Goal: Task Accomplishment & Management: Use online tool/utility

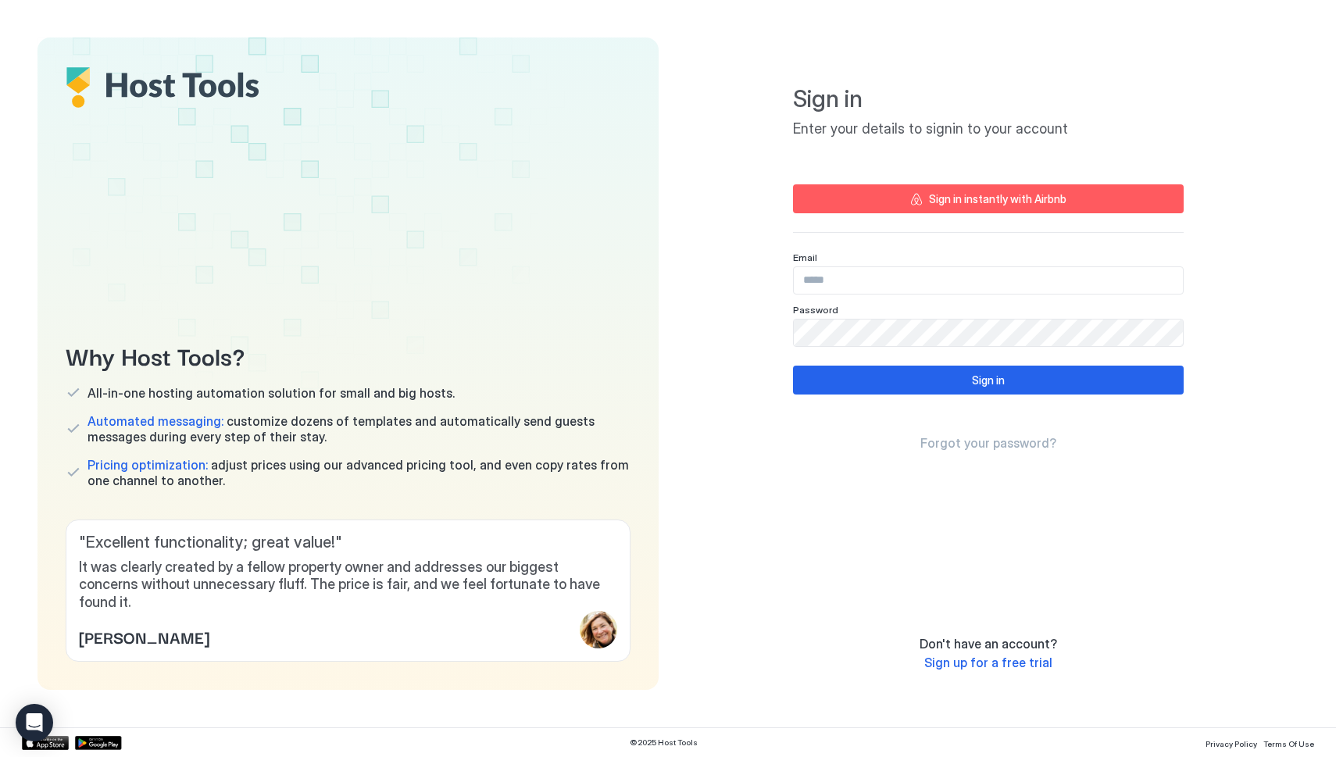
click at [843, 281] on input "Input Field" at bounding box center [988, 280] width 389 height 27
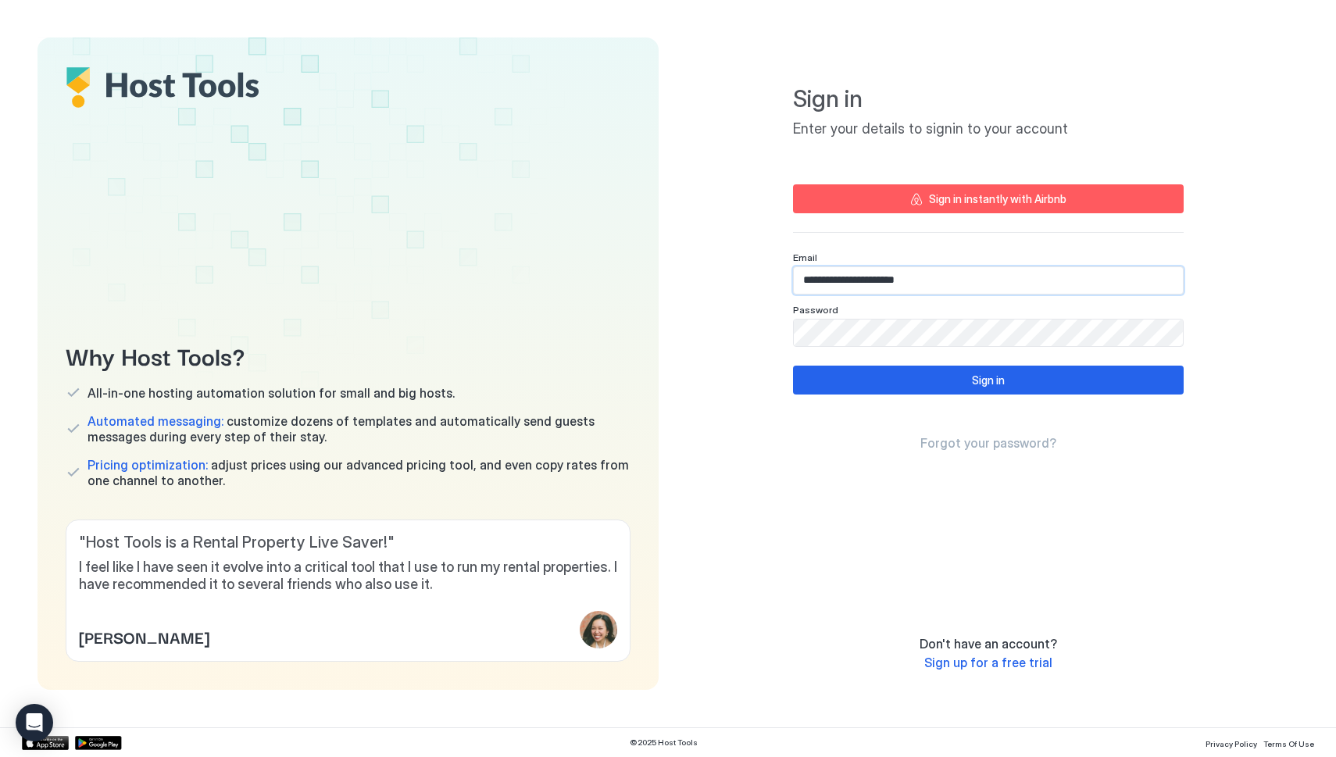
type input "**********"
click at [899, 384] on button "Sign in" at bounding box center [988, 380] width 391 height 29
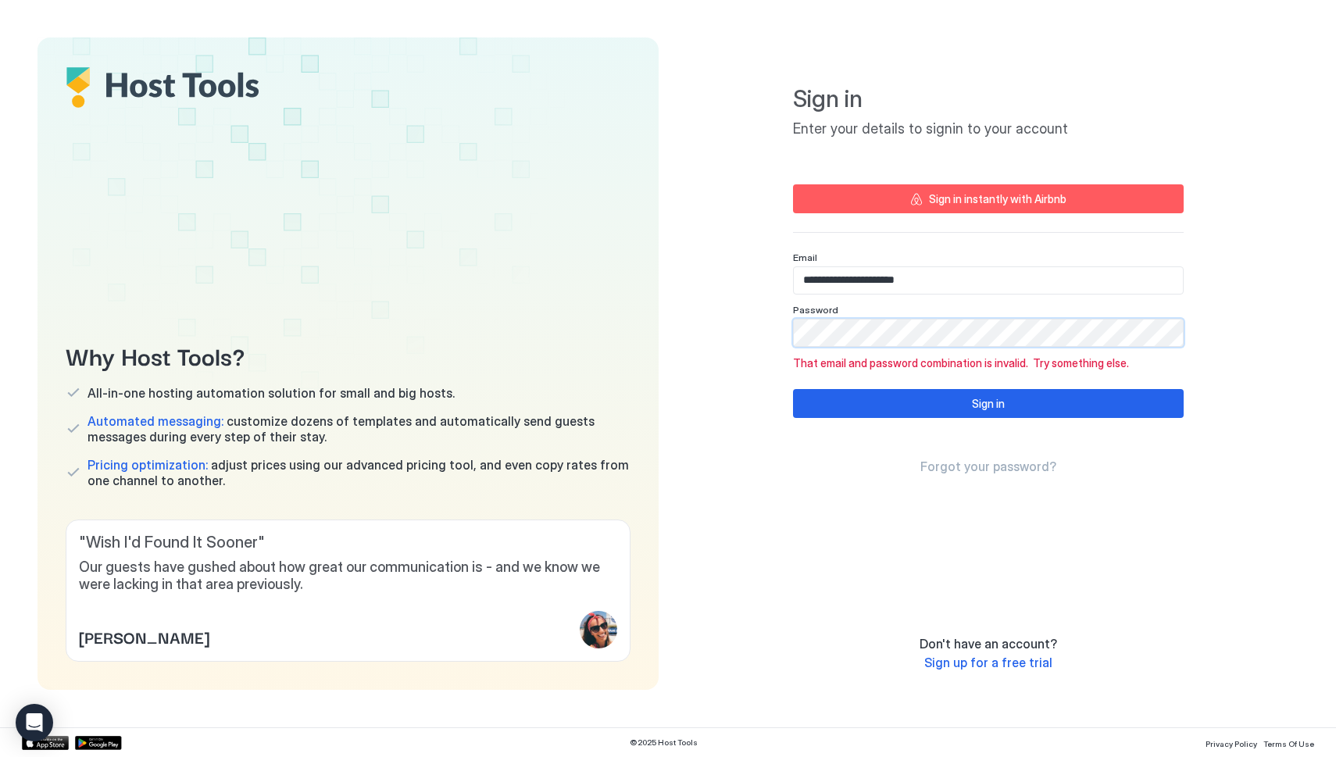
click at [737, 333] on div "**********" at bounding box center [987, 363] width 621 height 652
click at [837, 402] on button "Sign in" at bounding box center [988, 403] width 391 height 29
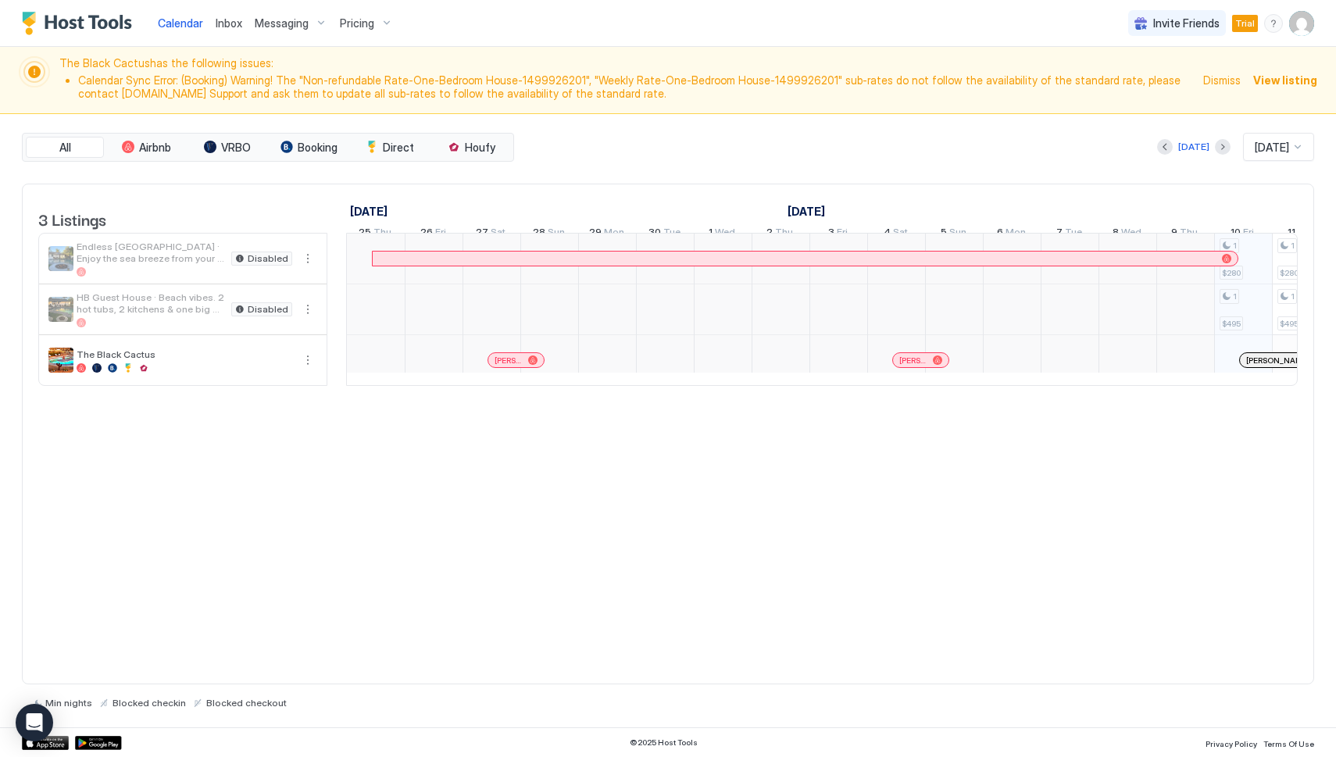
scroll to position [0, 868]
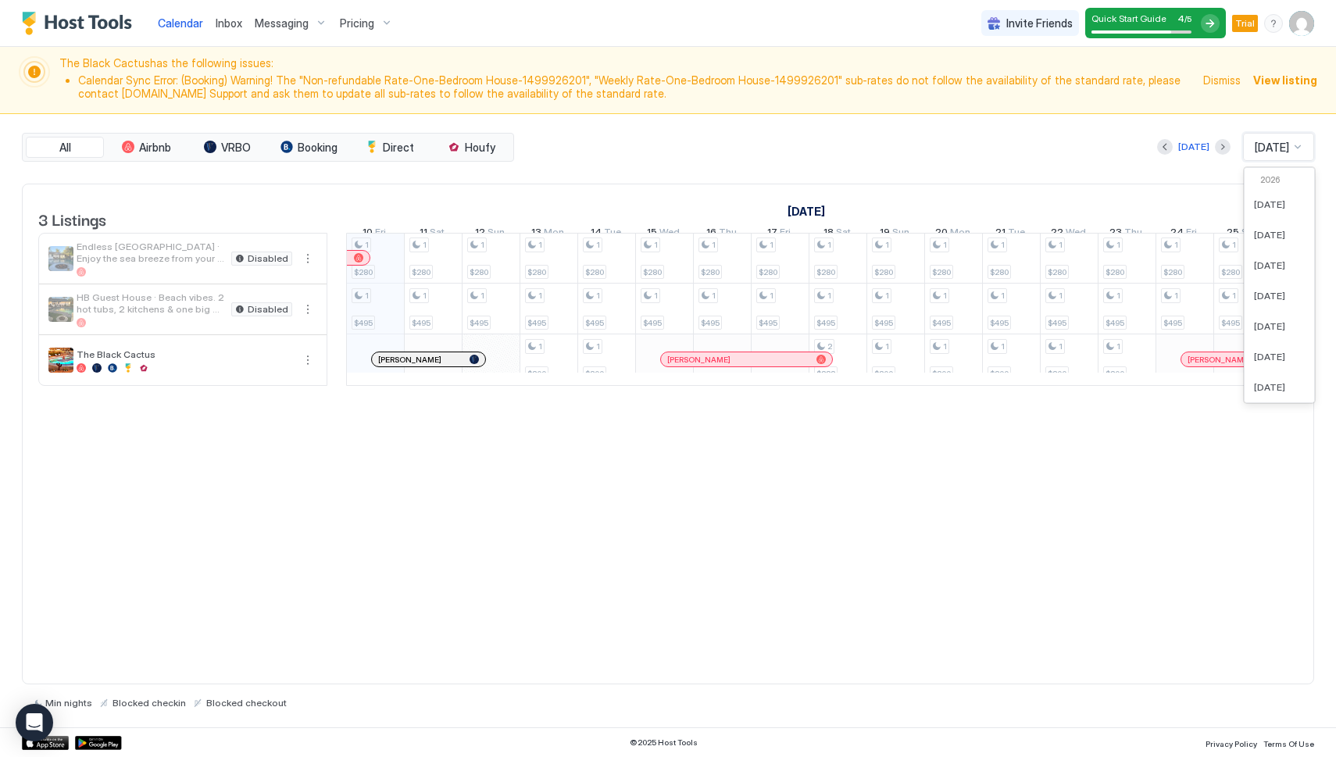
click at [1292, 147] on div at bounding box center [1297, 147] width 12 height 12
click at [1267, 334] on span "Nov 2025" at bounding box center [1269, 334] width 31 height 12
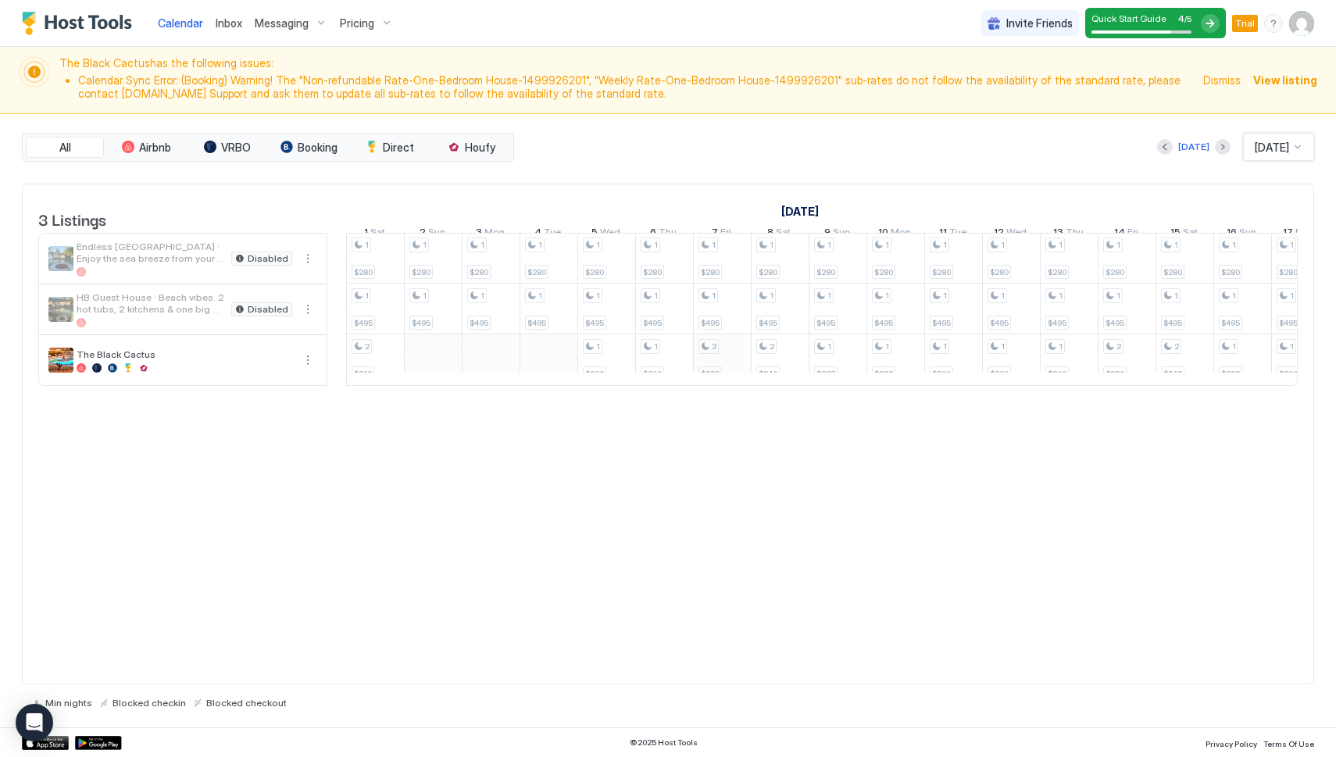
click at [712, 377] on div "1 $280 1 $495 1 $280 1 $495 2 $282 1 $280 1 $495 1 $200 1 $280 1 $495 1 $200 1 …" at bounding box center [1097, 309] width 3237 height 152
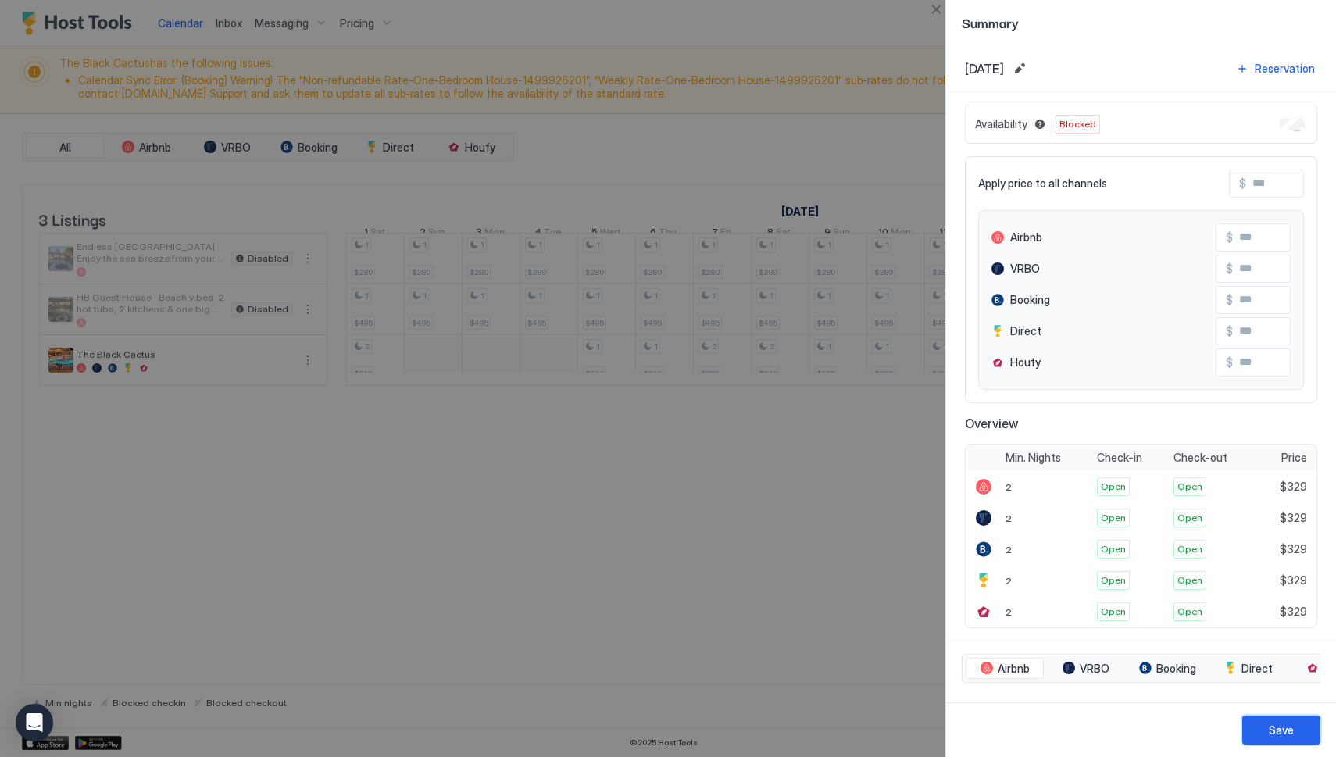
click at [1266, 729] on button "Save" at bounding box center [1281, 730] width 78 height 29
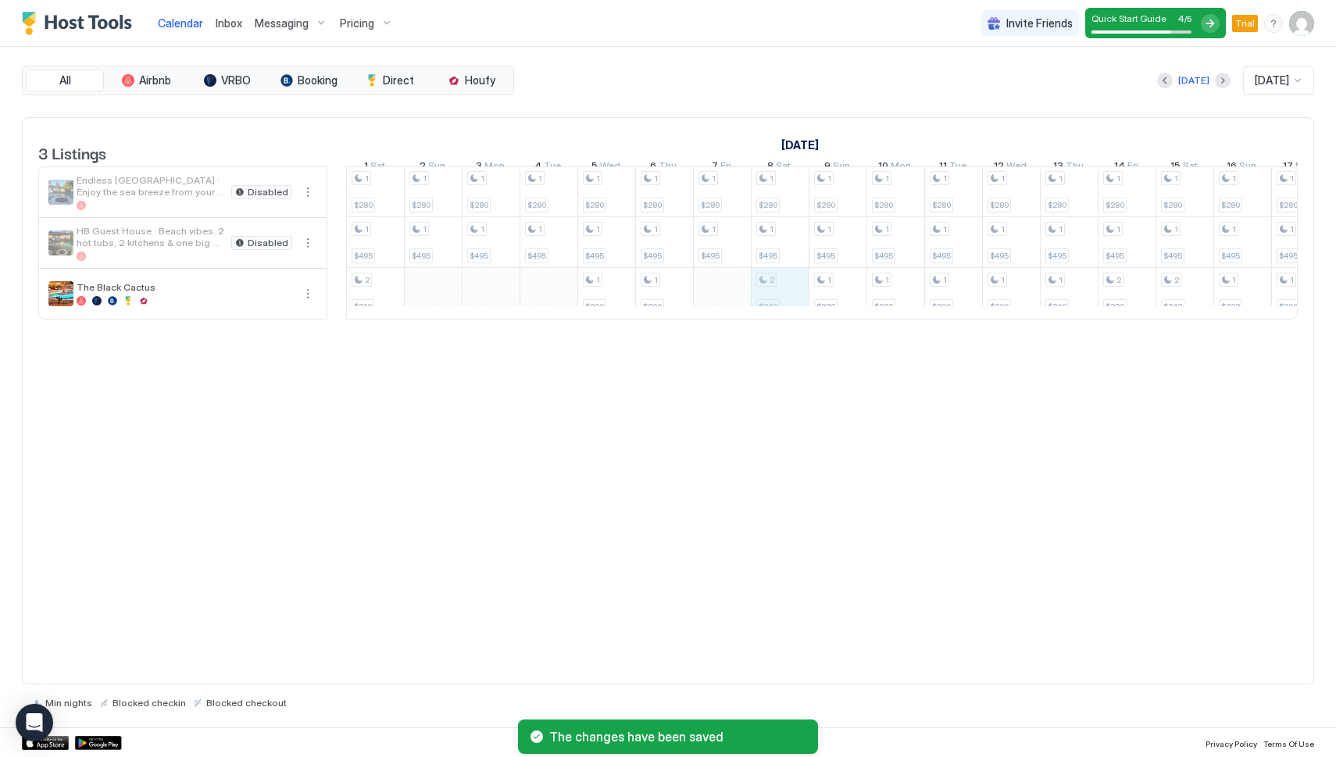
click at [778, 313] on div "1 $280 1 $495 1 $280 1 $495 2 $282 1 $280 1 $495 1 $200 1 $280 1 $495 1 $200 1 …" at bounding box center [1097, 242] width 3237 height 152
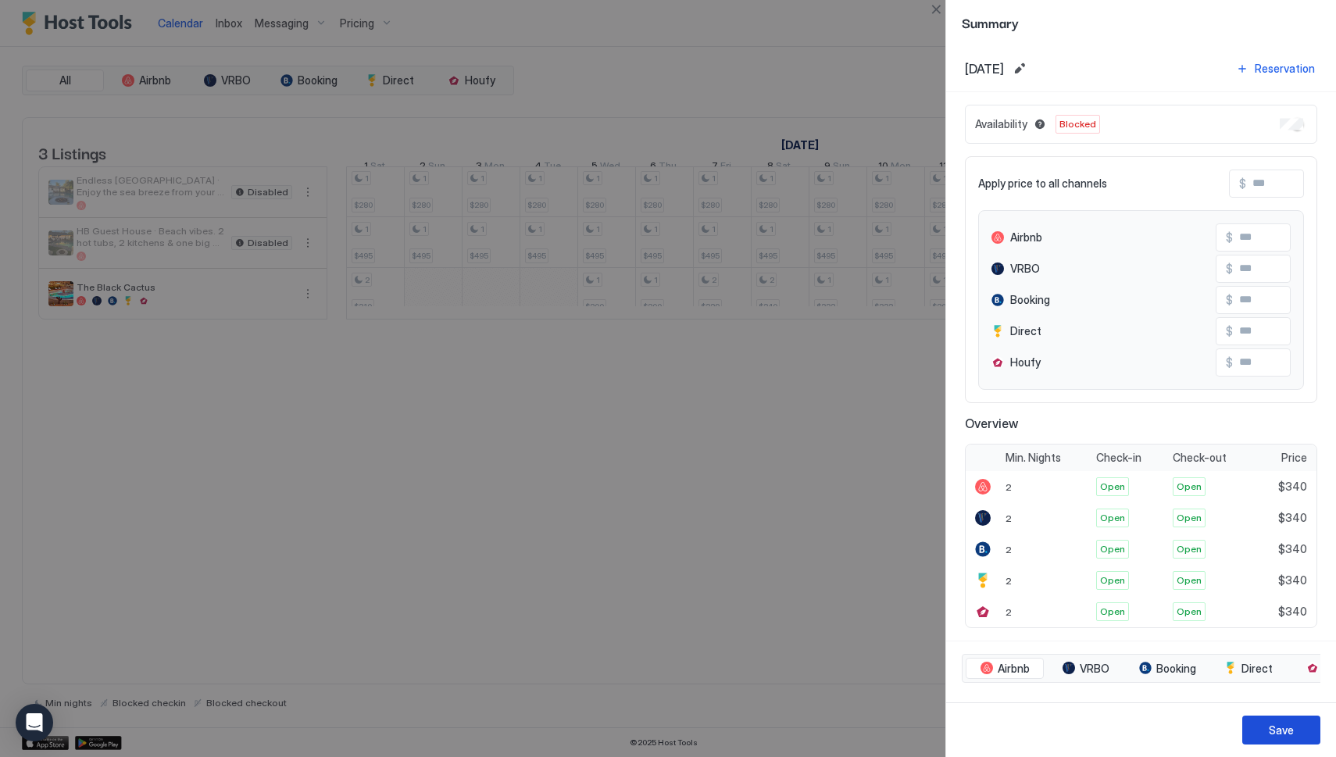
click at [1267, 730] on button "Save" at bounding box center [1281, 730] width 78 height 29
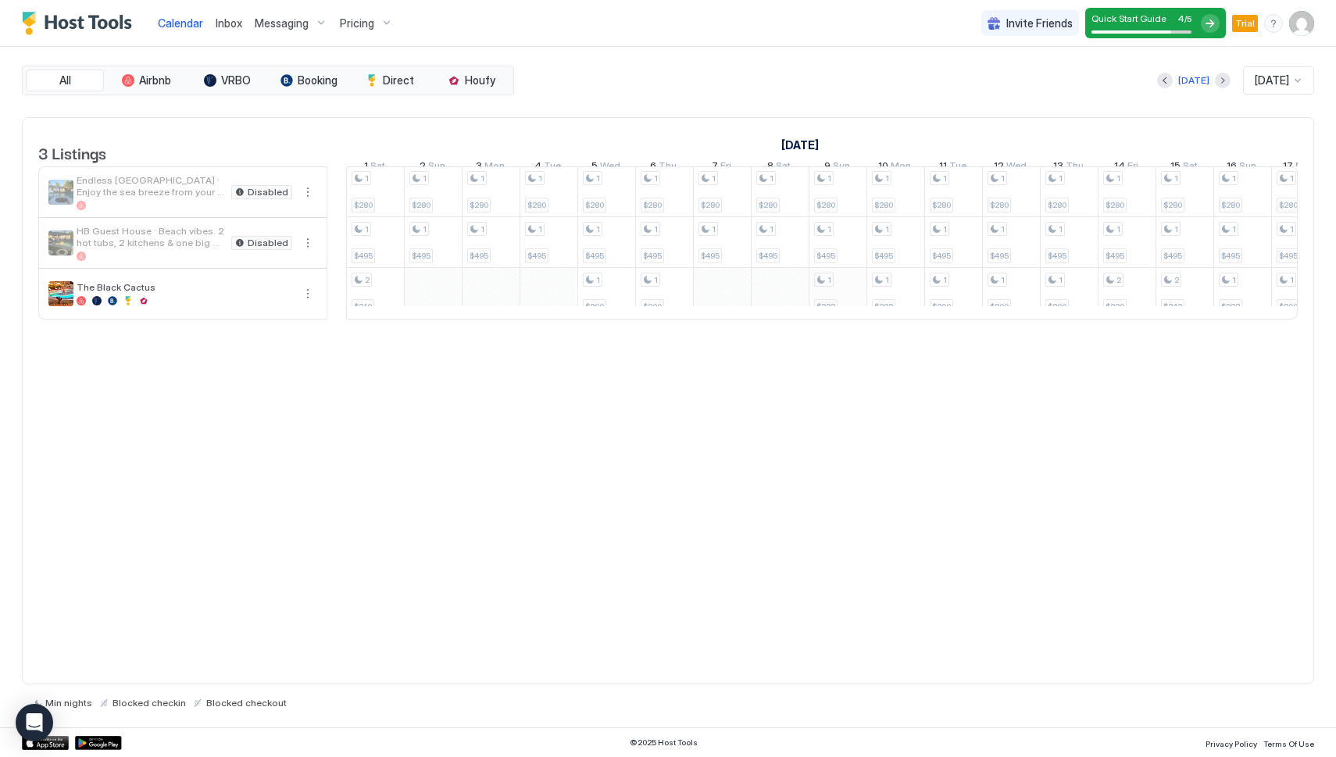
click at [838, 310] on div "1 $280 1 $495 1 $280 1 $495 2 $282 1 $280 1 $495 1 $200 1 $280 1 $495 1 $200 1 …" at bounding box center [1097, 242] width 3237 height 152
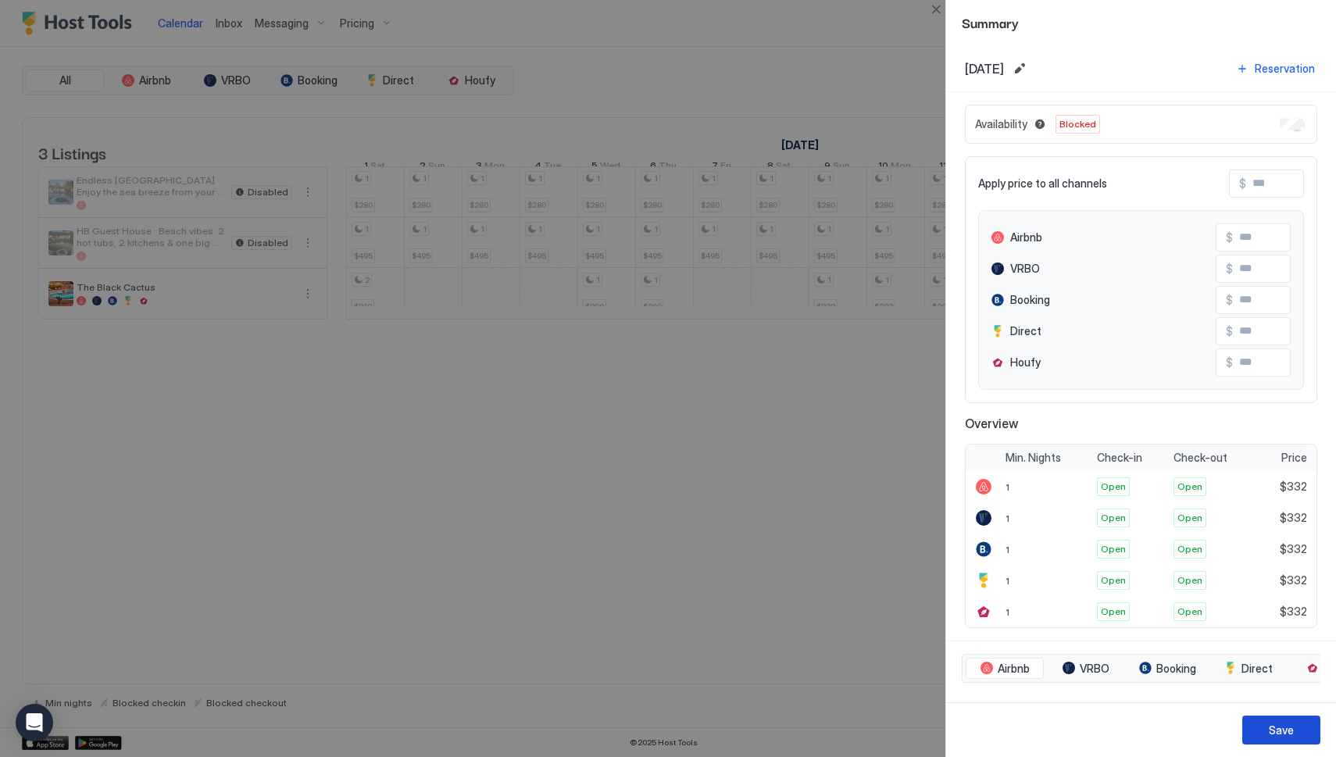
click at [1269, 734] on div "Save" at bounding box center [1281, 730] width 25 height 16
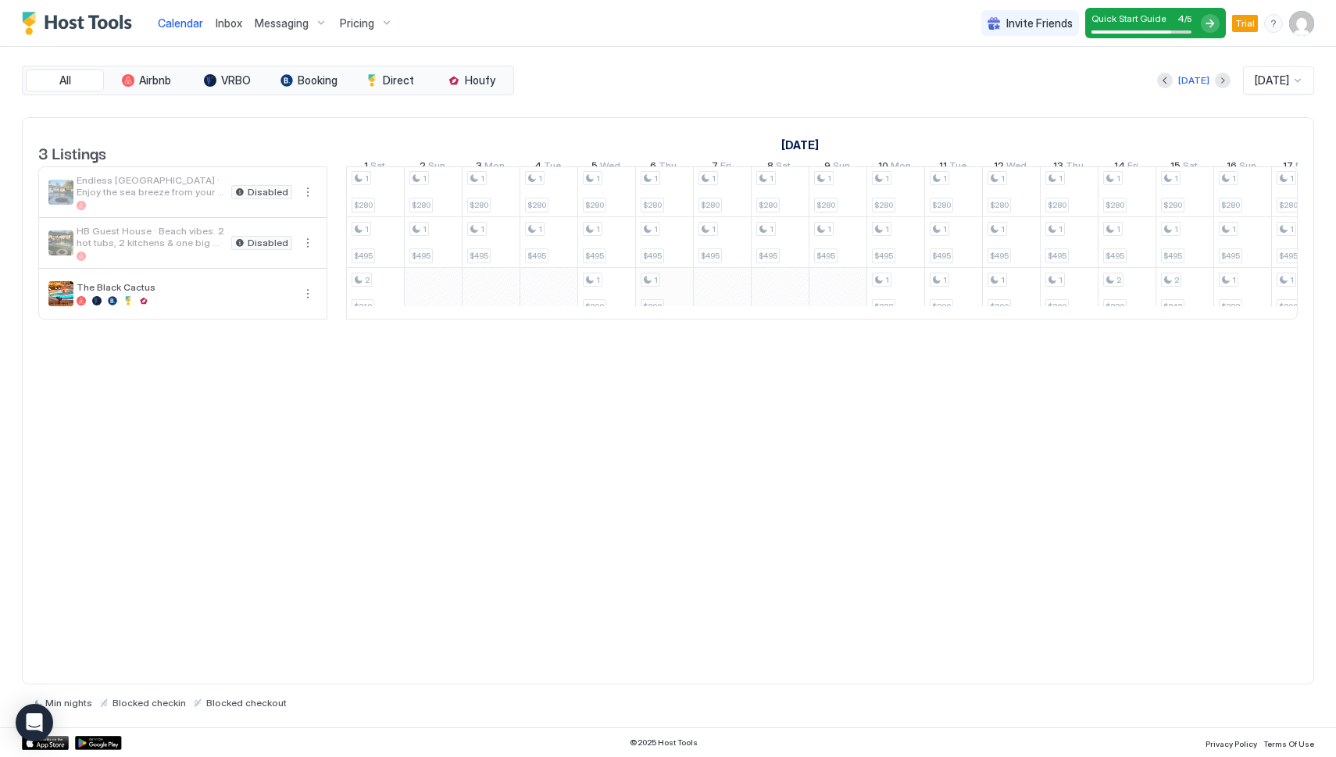
click at [659, 314] on div "1 $280 1 $495 1 $280 1 $495 2 $282 1 $280 1 $495 1 $200 1 $280 1 $495 1 $200 1 …" at bounding box center [1097, 242] width 3237 height 152
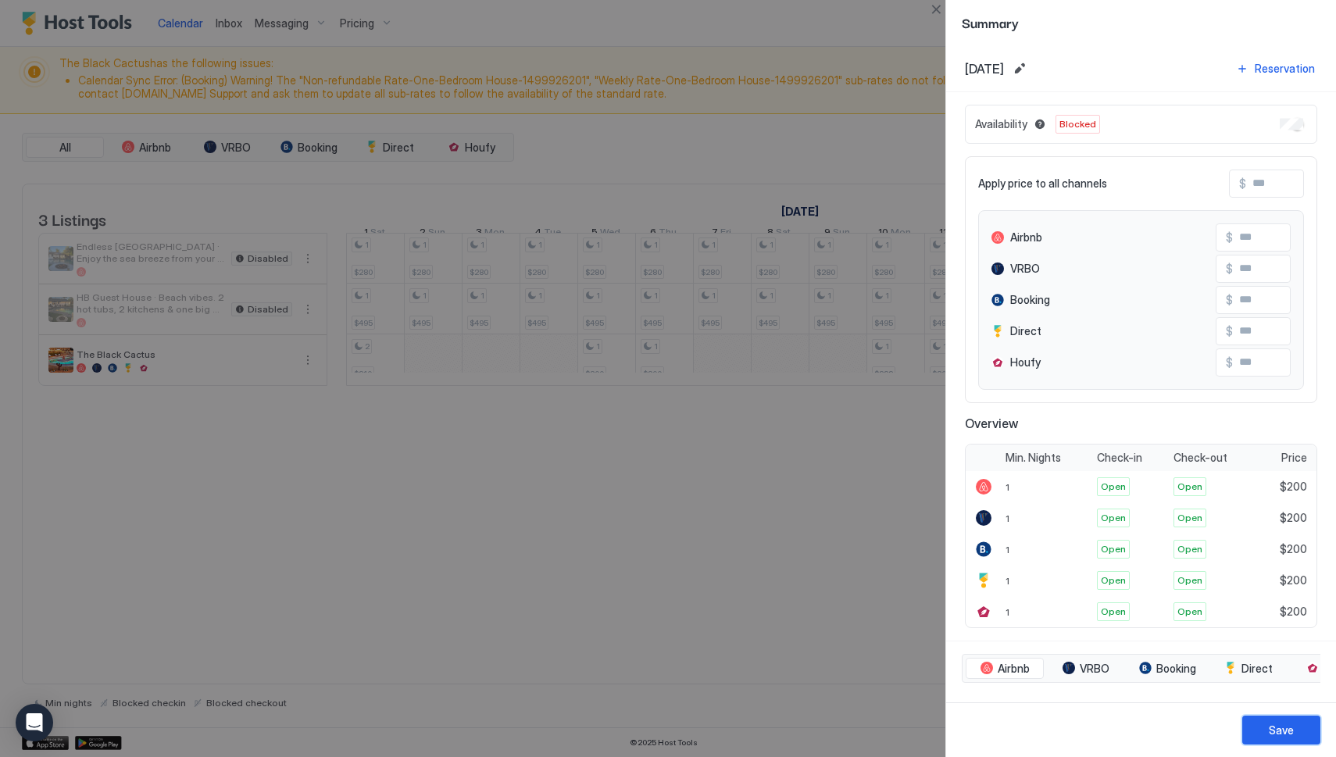
click at [1259, 729] on button "Save" at bounding box center [1281, 730] width 78 height 29
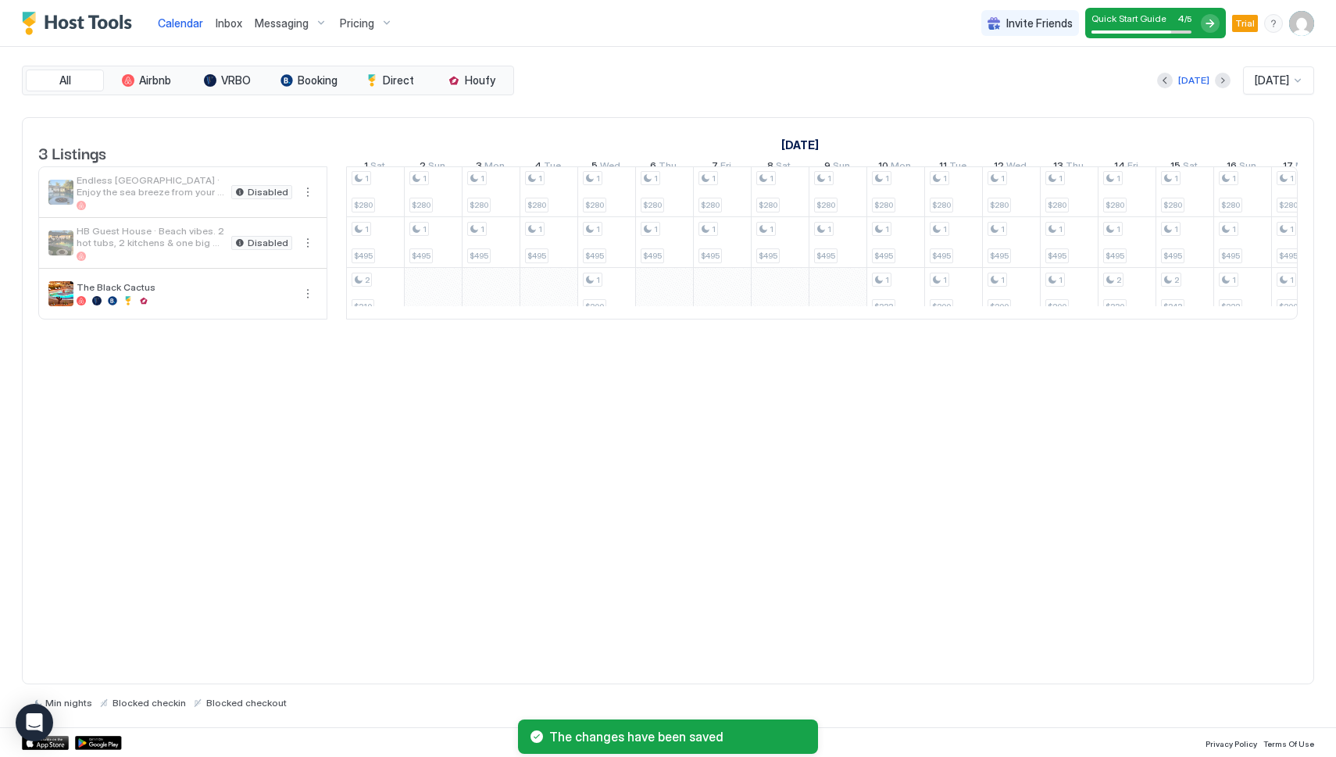
click at [1287, 83] on span "Nov 2025" at bounding box center [1272, 80] width 34 height 14
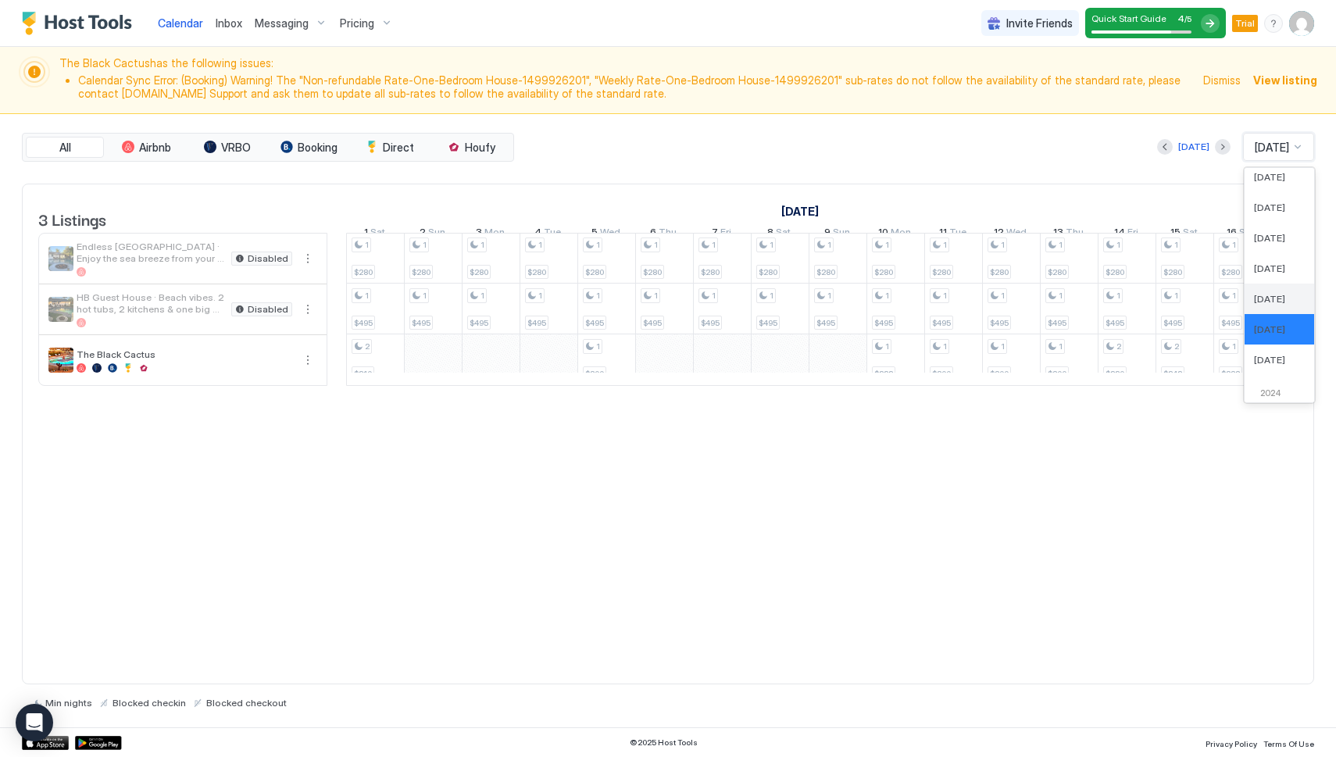
scroll to position [512, 0]
click at [1262, 358] on span "Dec 2025" at bounding box center [1269, 359] width 31 height 12
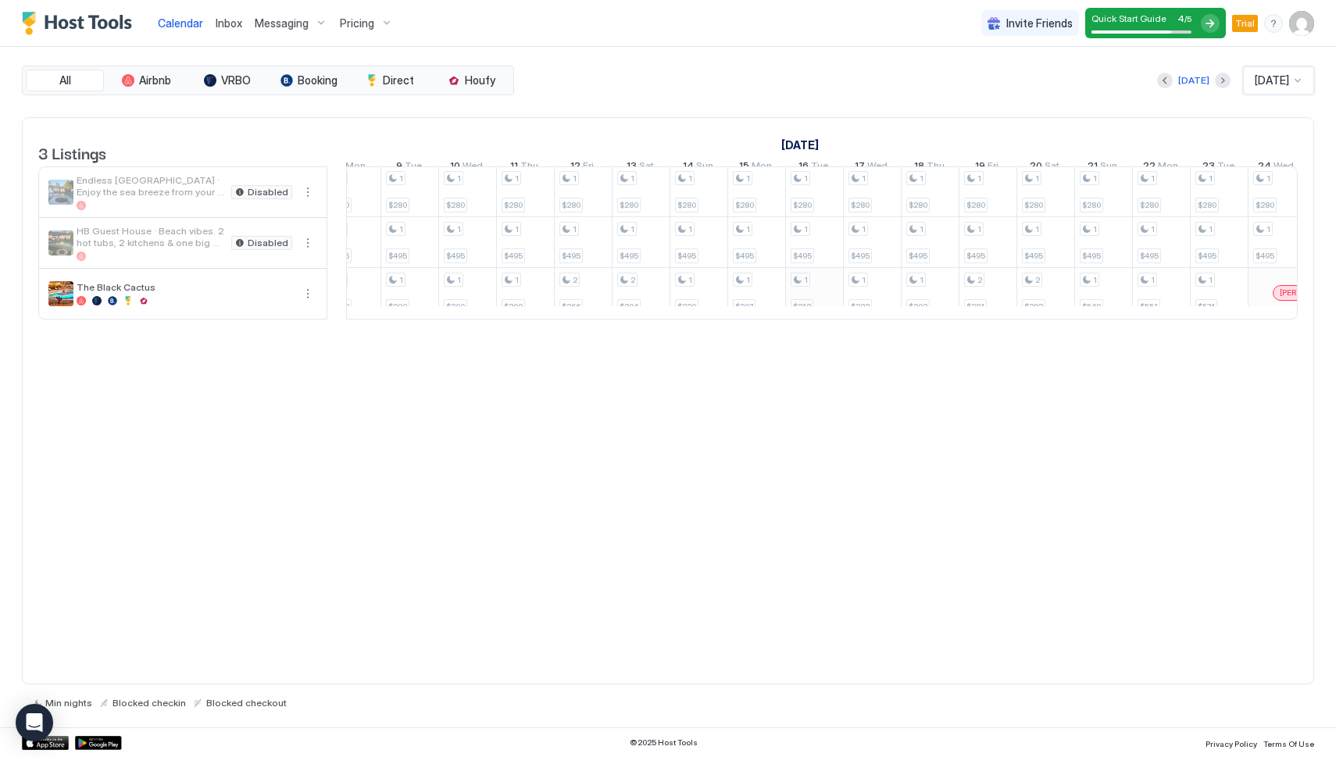
scroll to position [0, 0]
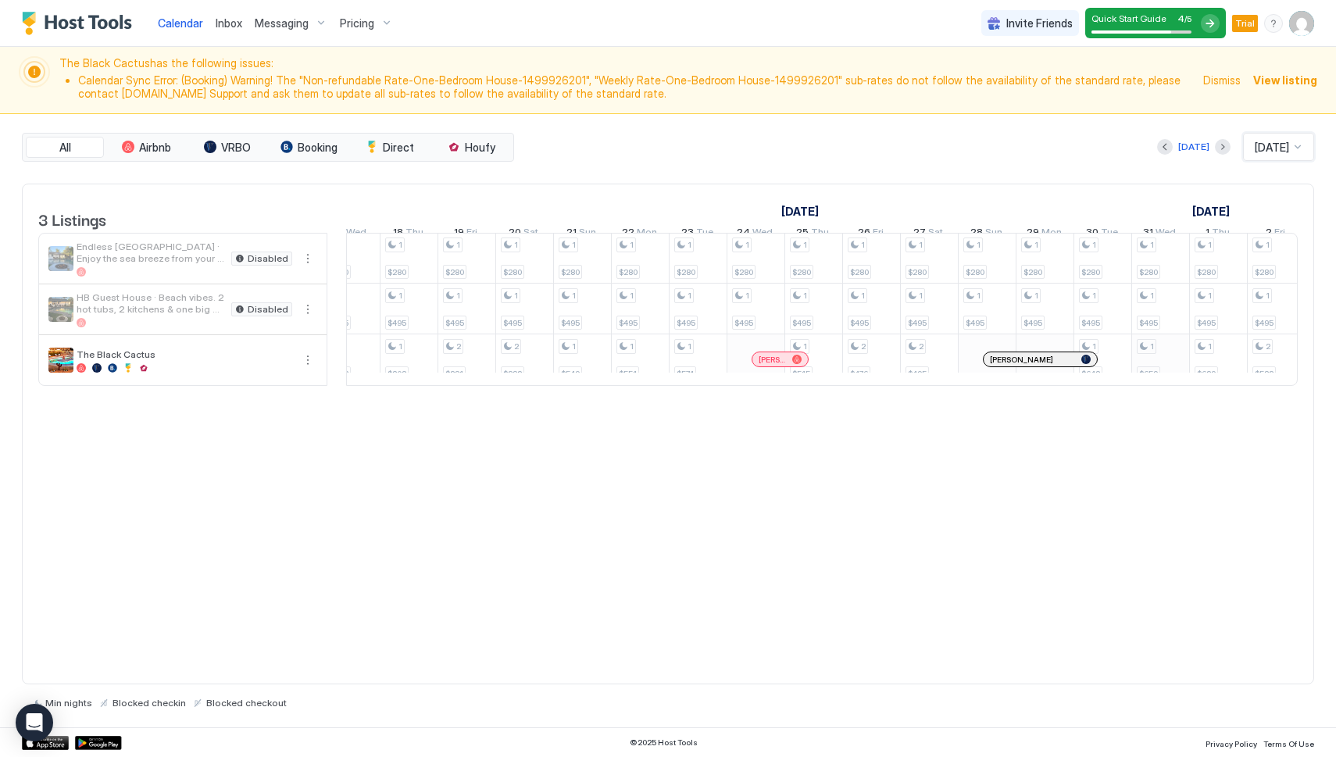
click at [1146, 377] on div "1 $280 1 $495 1 $222 1 $280 1 $495 1 $200 1 $280 1 $495 1 $200 1 $280 1 $495 1 …" at bounding box center [148, 309] width 3237 height 152
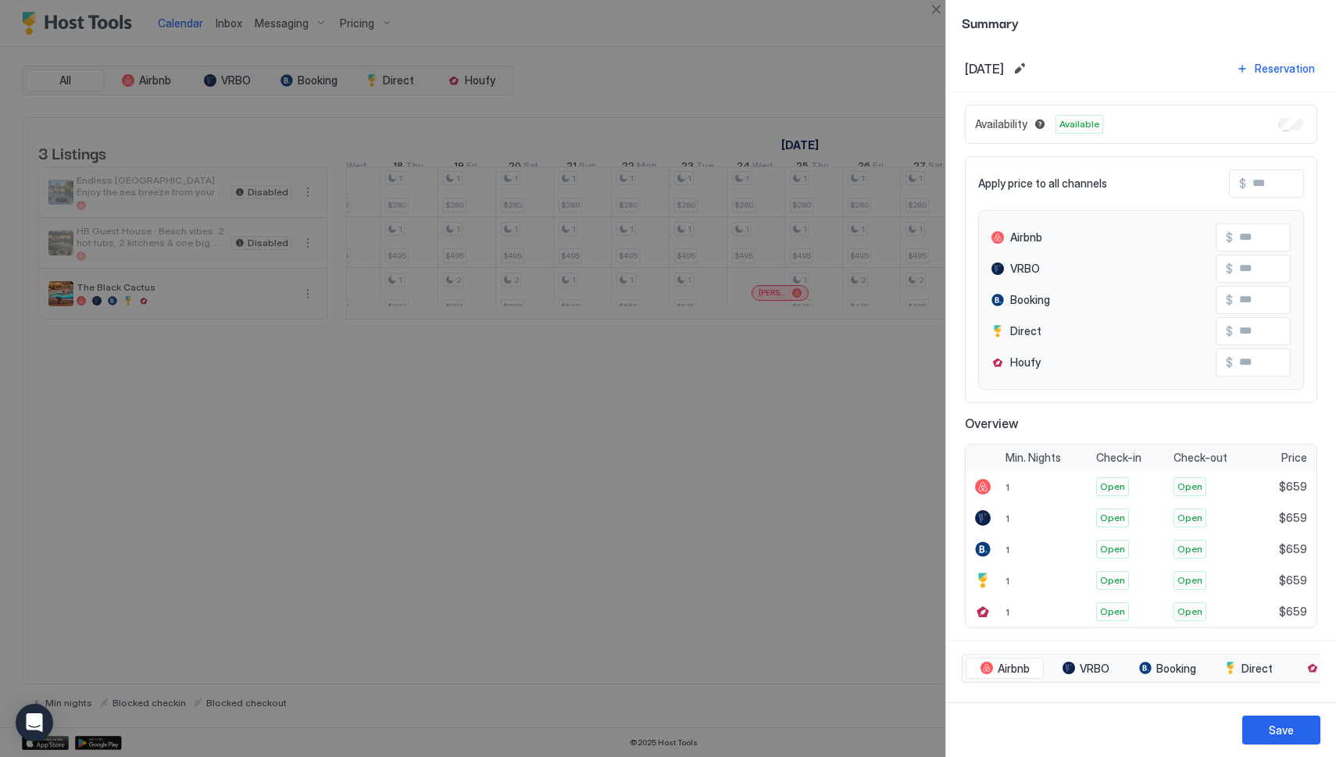
click at [780, 451] on div at bounding box center [668, 378] width 1336 height 757
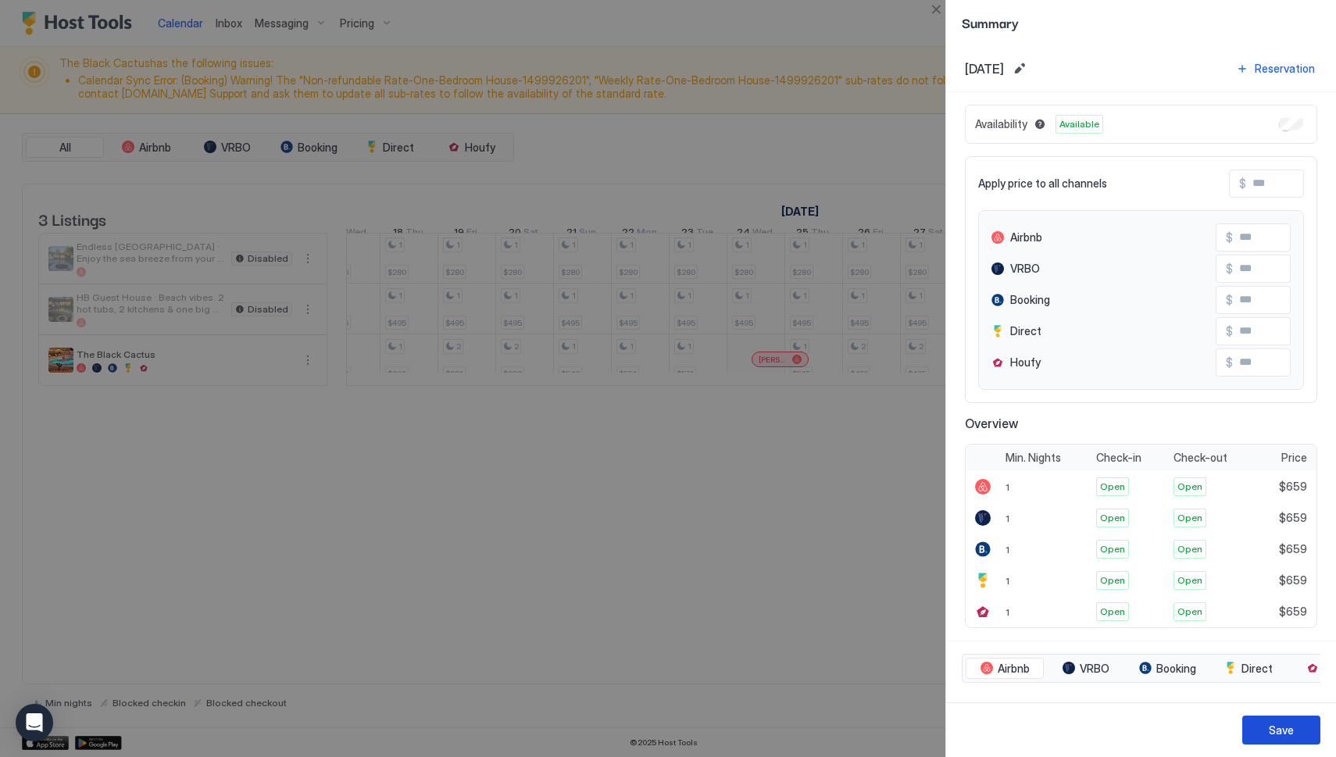
click at [1269, 728] on div "Save" at bounding box center [1281, 730] width 25 height 16
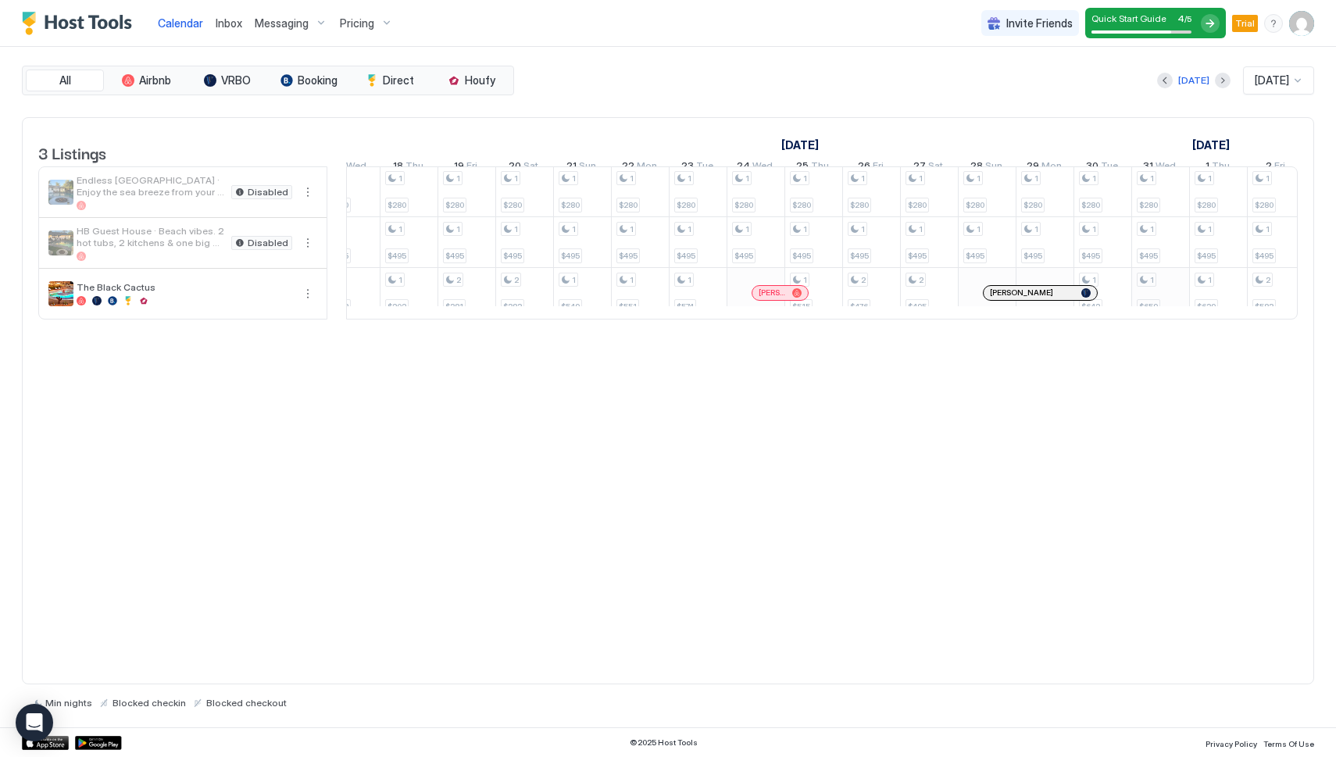
click at [1157, 305] on div "1 $280 1 $495 1 $222 1 $280 1 $495 1 $200 1 $280 1 $495 1 $200 1 $280 1 $495 1 …" at bounding box center [148, 242] width 3237 height 152
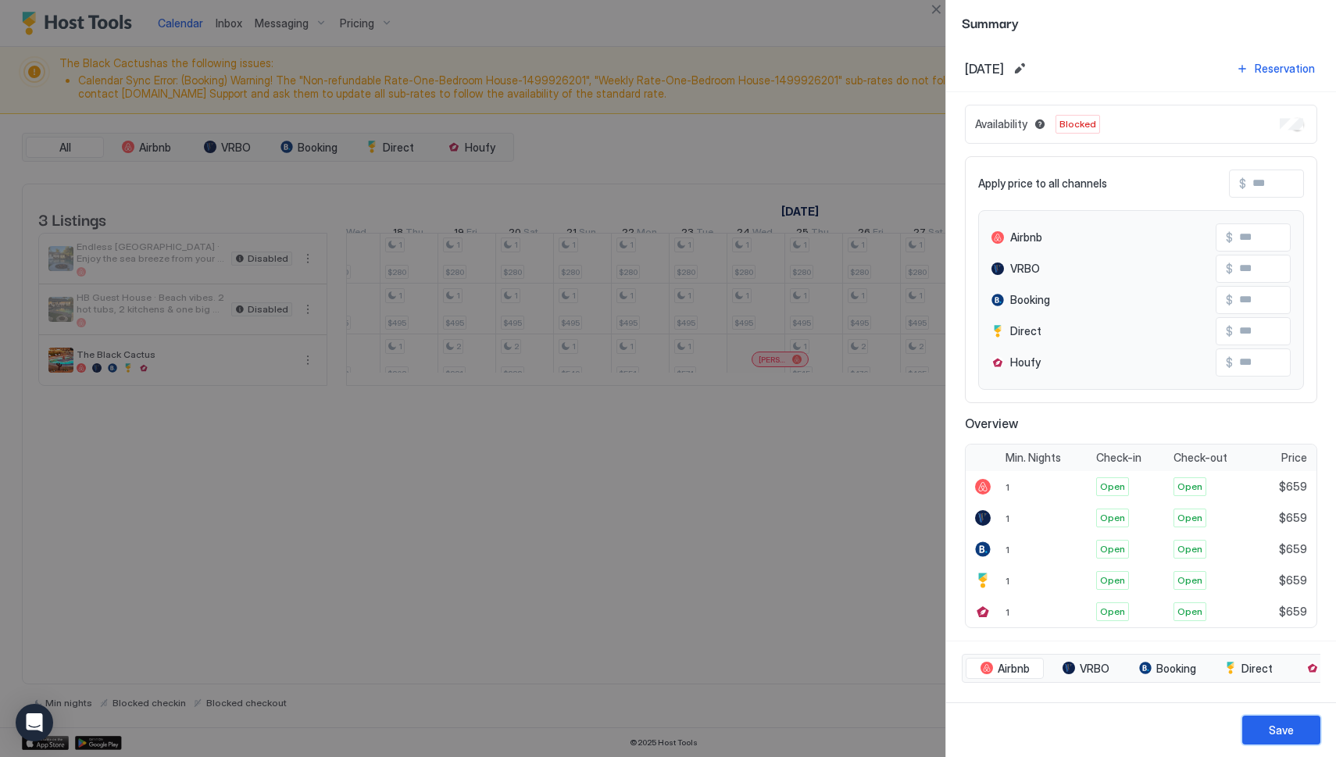
click at [1271, 734] on div "Save" at bounding box center [1281, 730] width 25 height 16
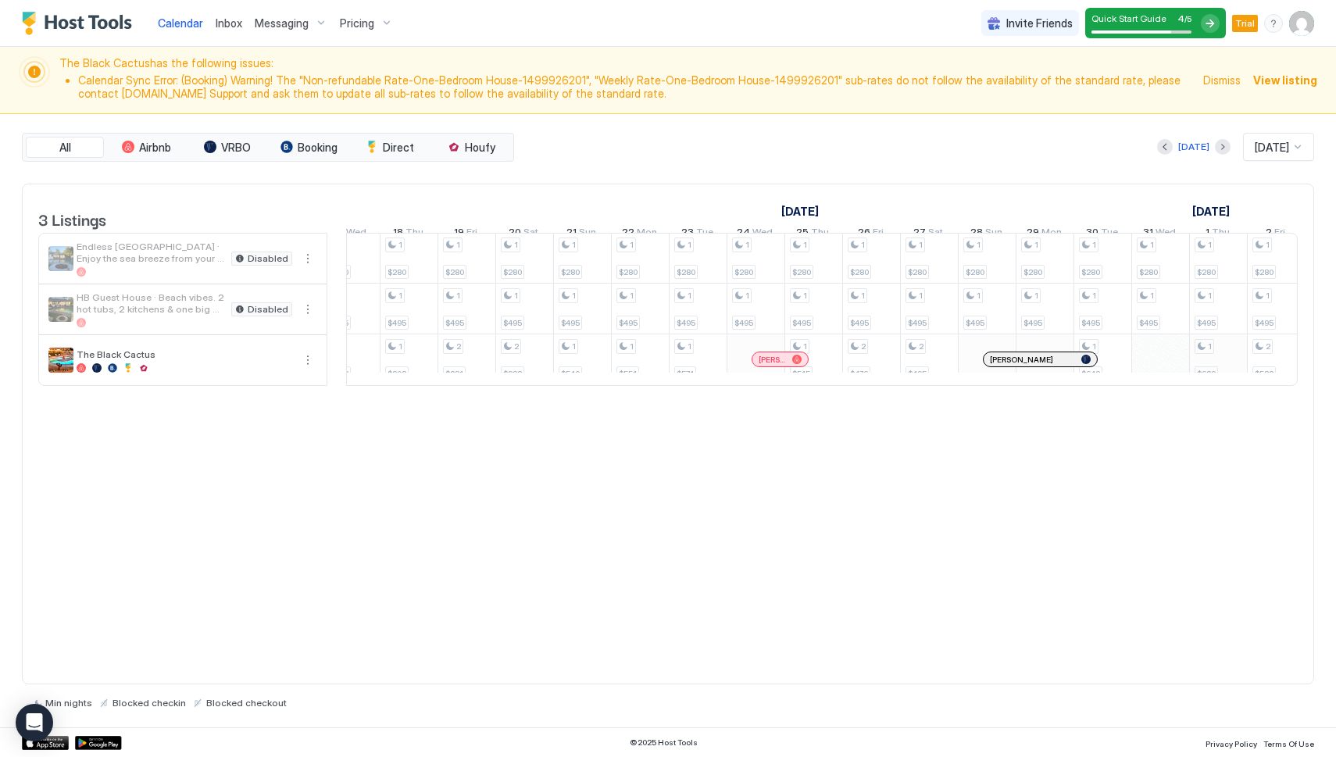
click at [1212, 377] on div "1 $280 1 $495 1 $222 1 $280 1 $495 1 $200 1 $280 1 $495 1 $200 1 $280 1 $495 1 …" at bounding box center [148, 309] width 3237 height 152
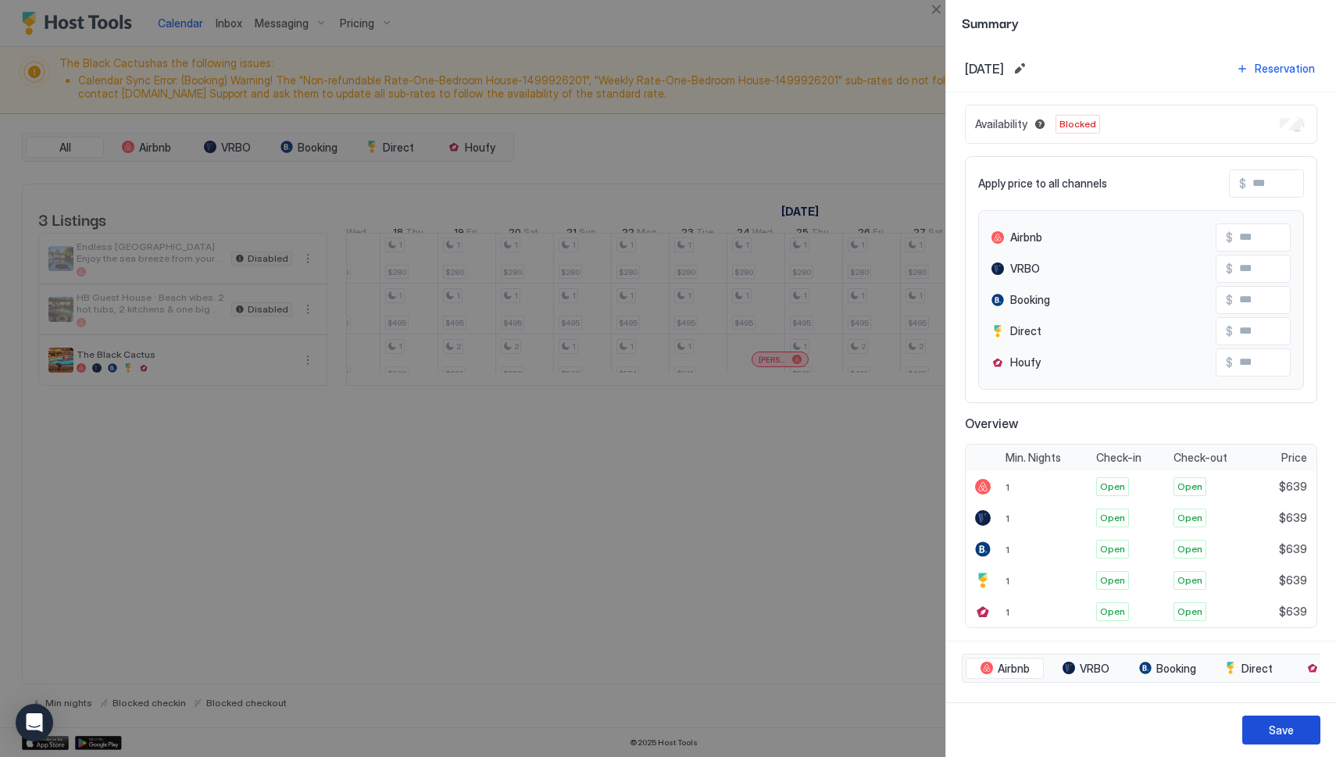
click at [1285, 741] on button "Save" at bounding box center [1281, 730] width 78 height 29
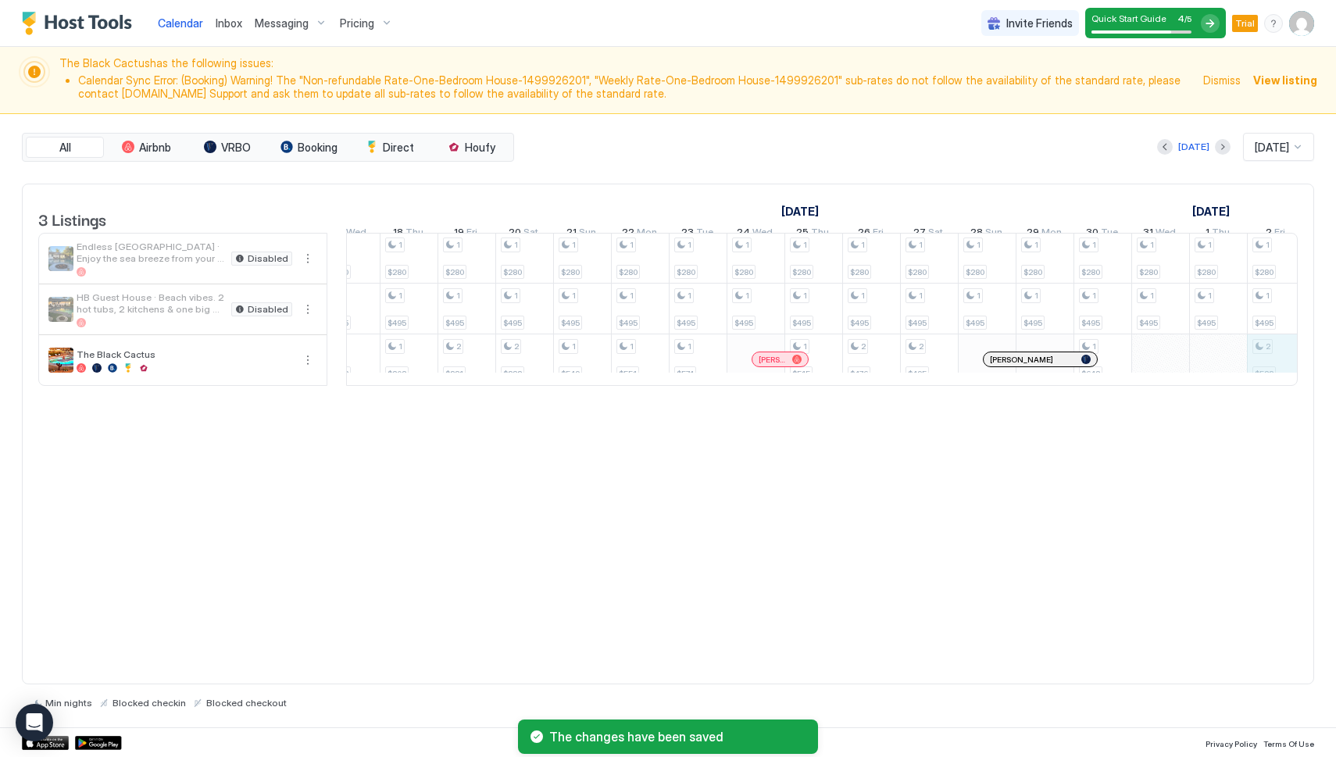
click at [1267, 366] on div "1 $280 1 $495 1 $222 1 $280 1 $495 1 $200 1 $280 1 $495 1 $200 1 $280 1 $495 1 …" at bounding box center [148, 309] width 3237 height 152
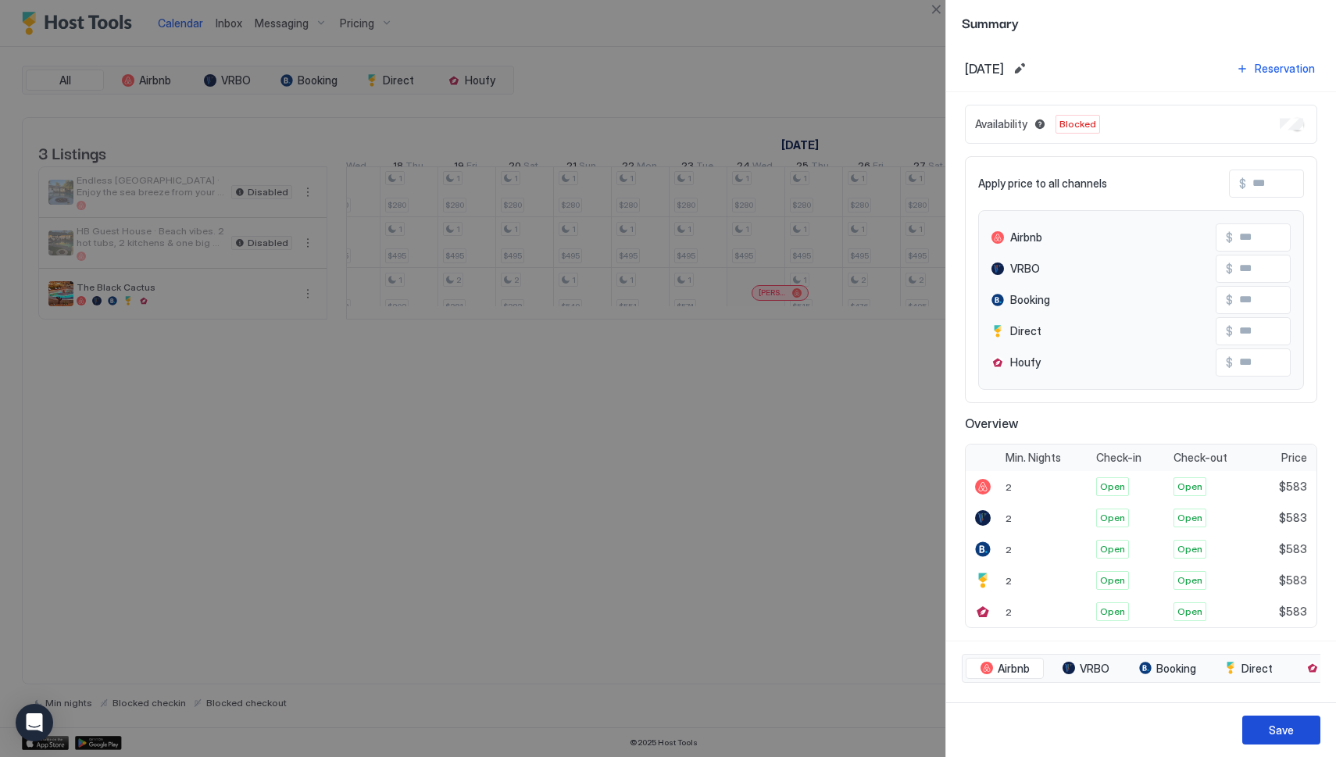
click at [1276, 730] on div "Save" at bounding box center [1281, 730] width 25 height 16
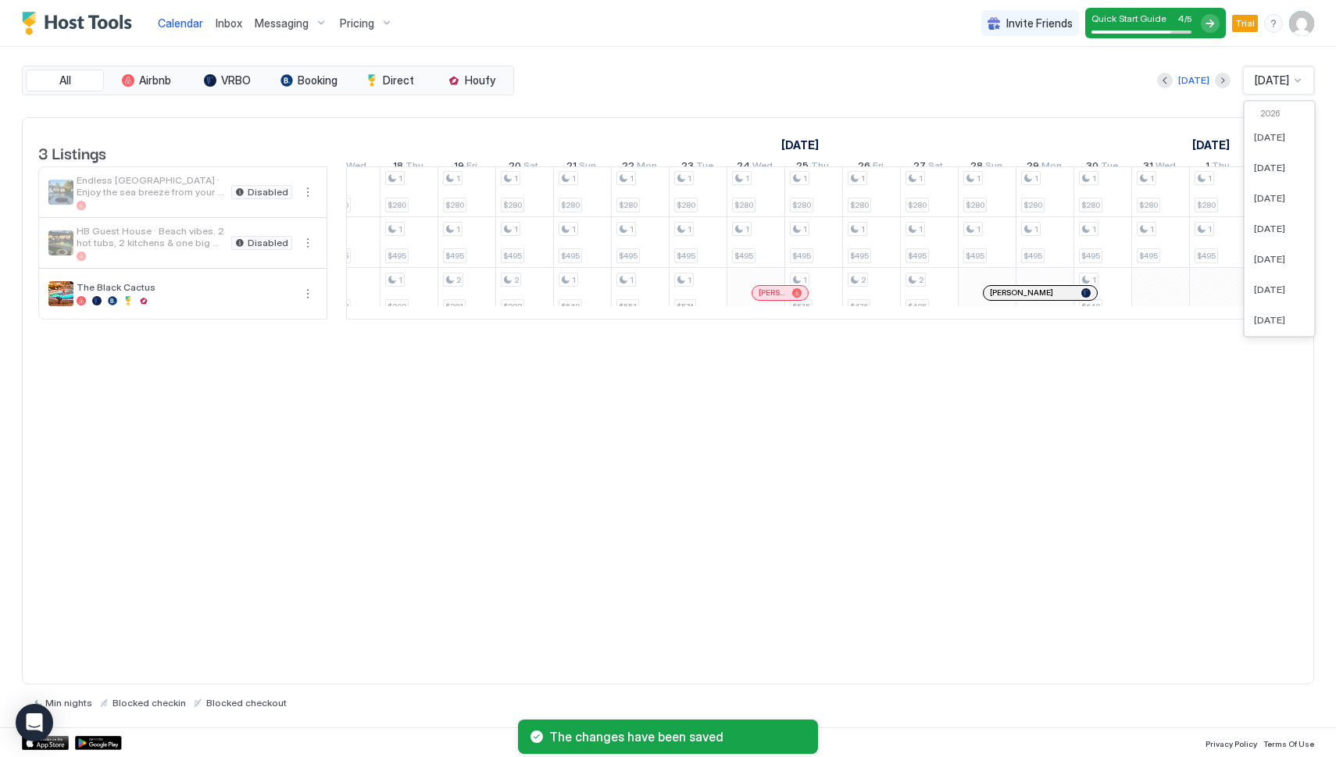
click at [1286, 77] on span "Dec 2025" at bounding box center [1272, 80] width 34 height 14
click at [1269, 137] on span "Jan 2026" at bounding box center [1269, 137] width 31 height 12
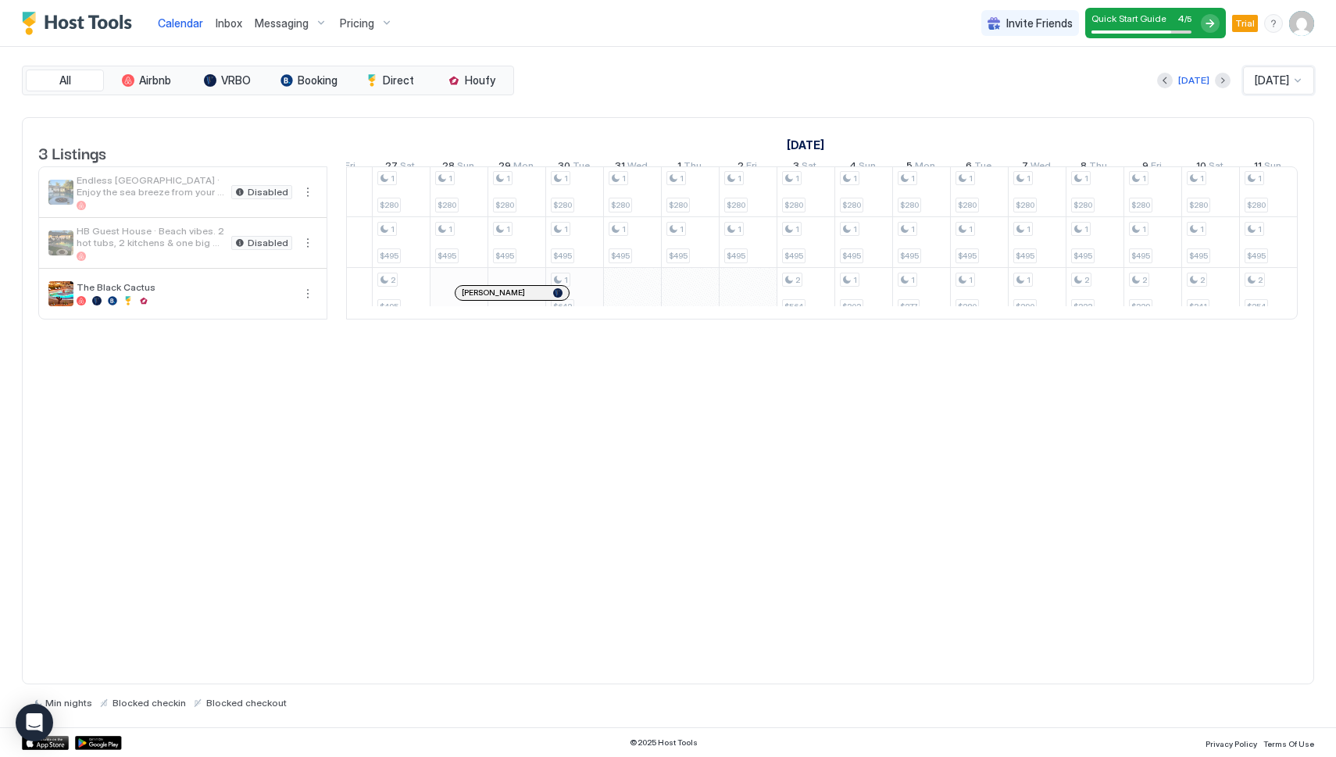
scroll to position [0, 554]
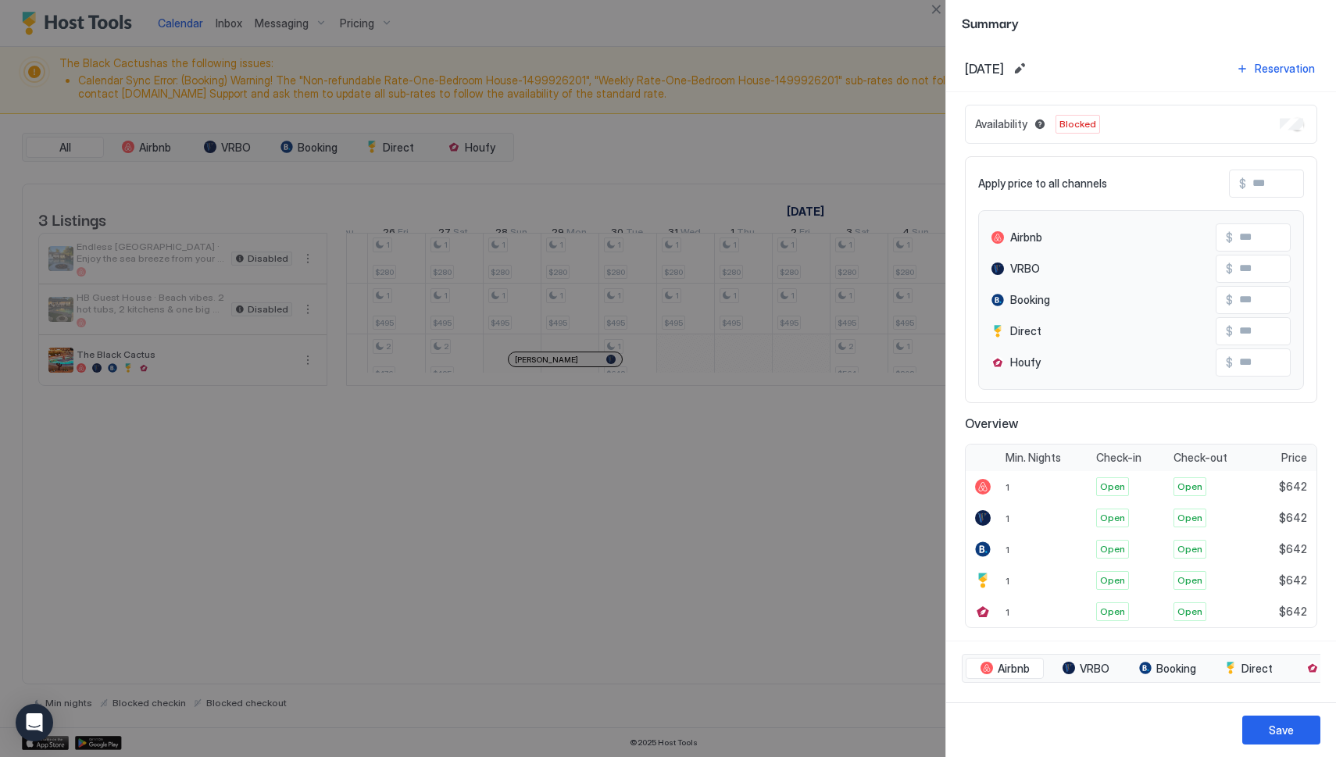
click at [788, 551] on div at bounding box center [668, 378] width 1336 height 757
click at [1276, 727] on div "Save" at bounding box center [1281, 730] width 25 height 16
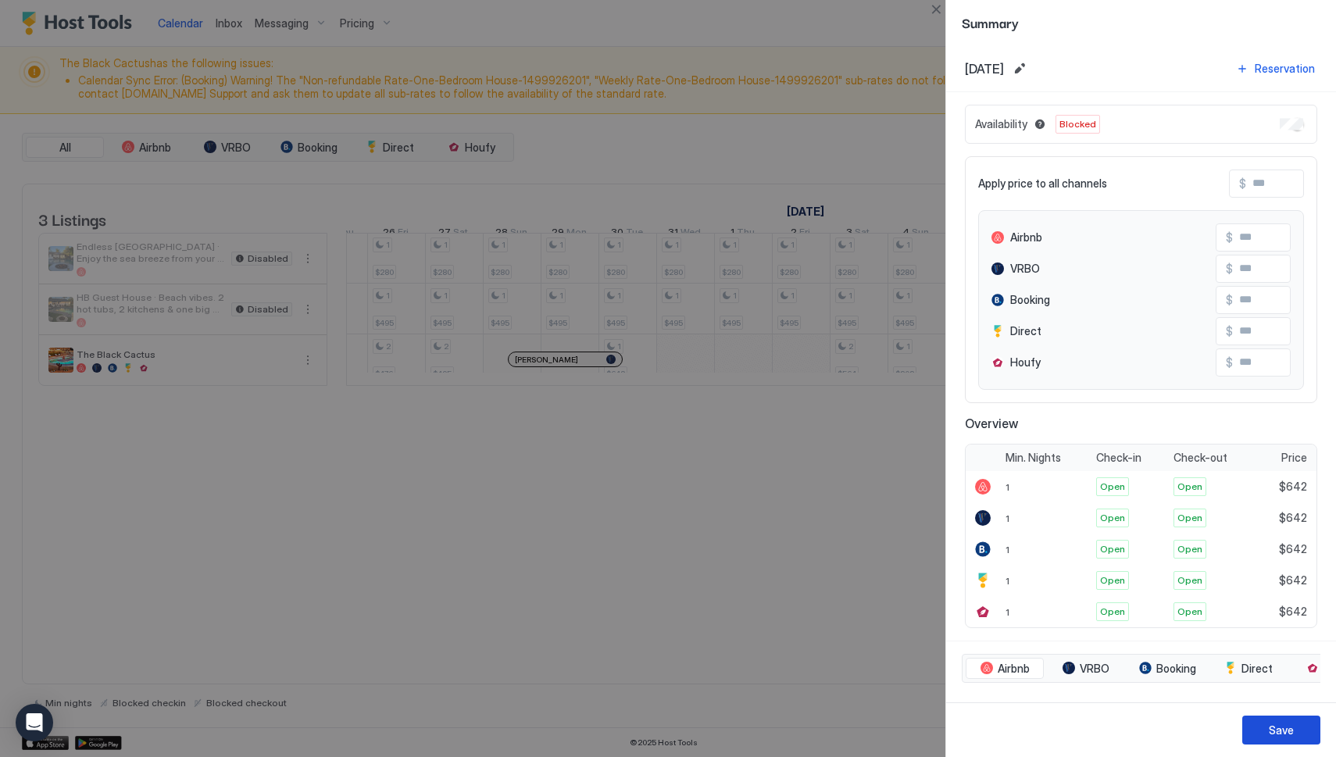
click at [1278, 739] on button "Save" at bounding box center [1281, 730] width 78 height 29
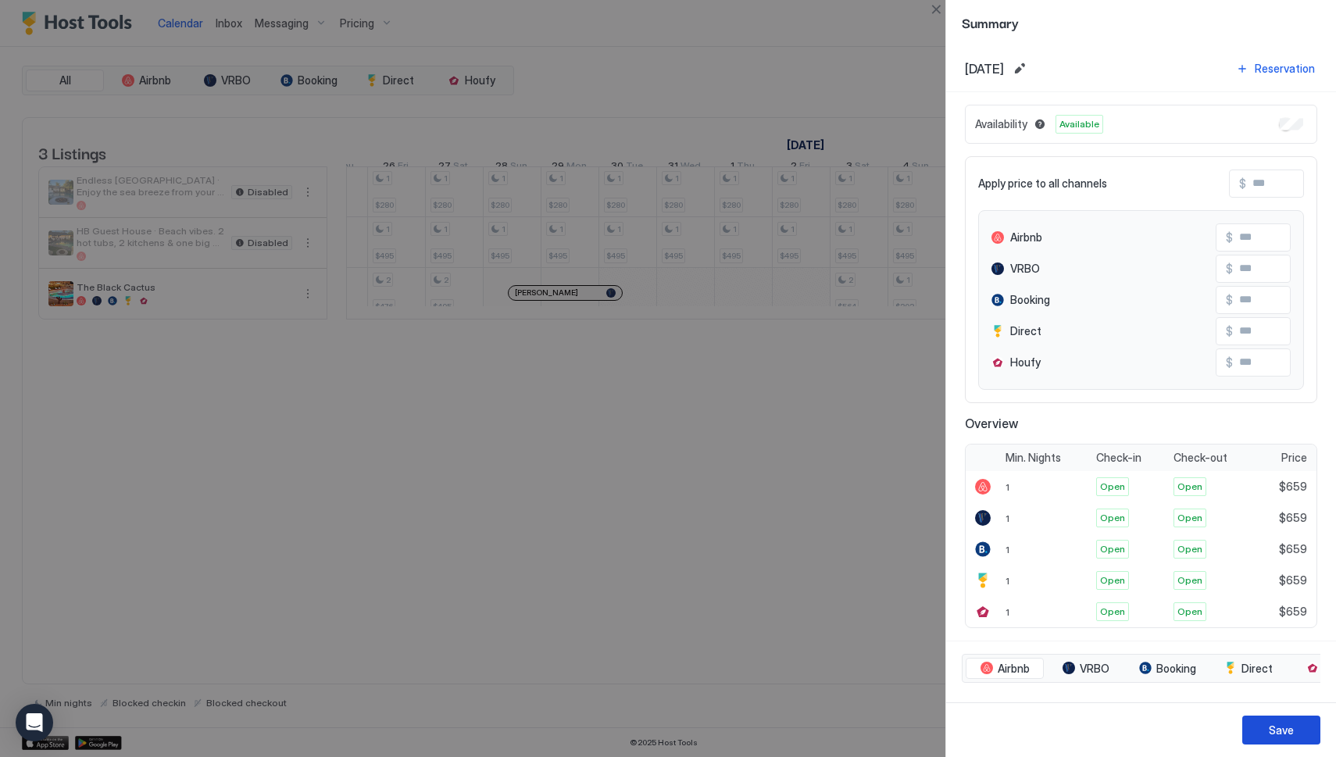
click at [1280, 730] on div "Save" at bounding box center [1281, 730] width 25 height 16
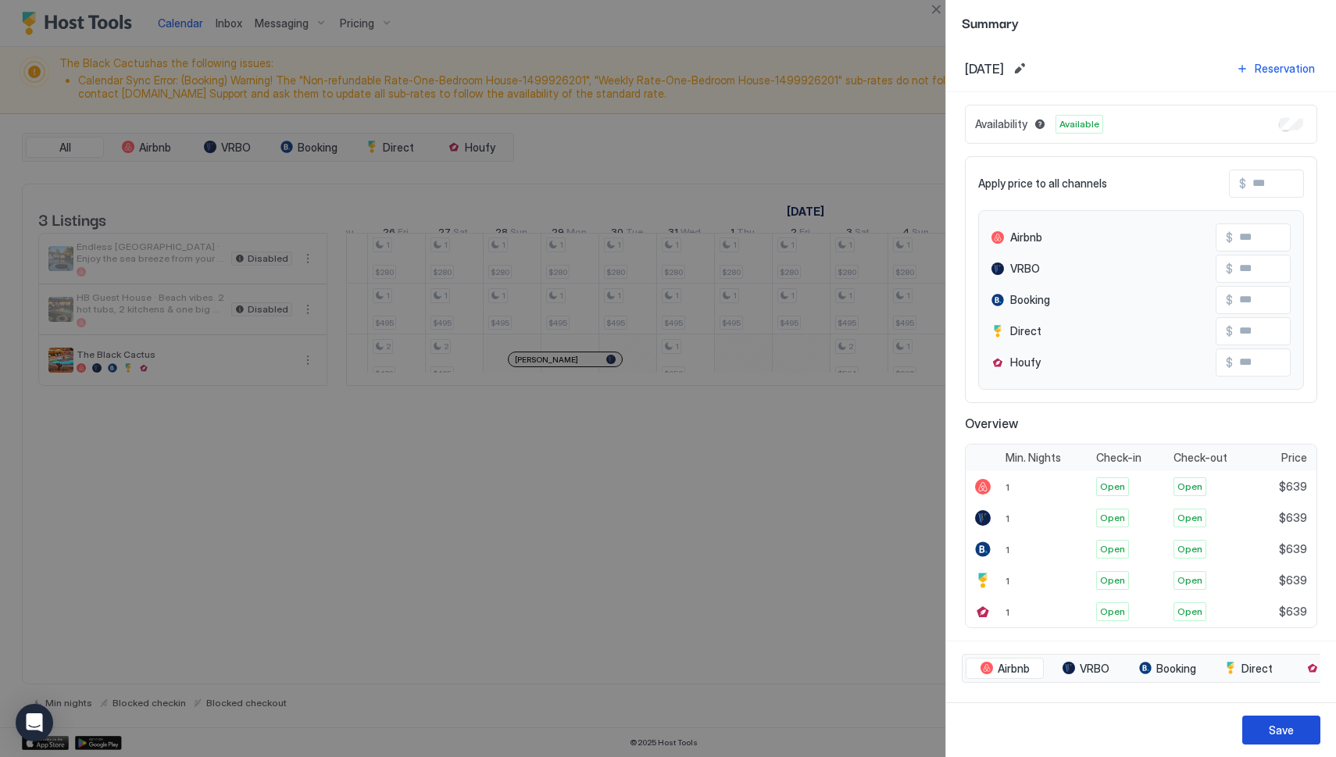
click at [1280, 730] on div "Save" at bounding box center [1281, 730] width 25 height 16
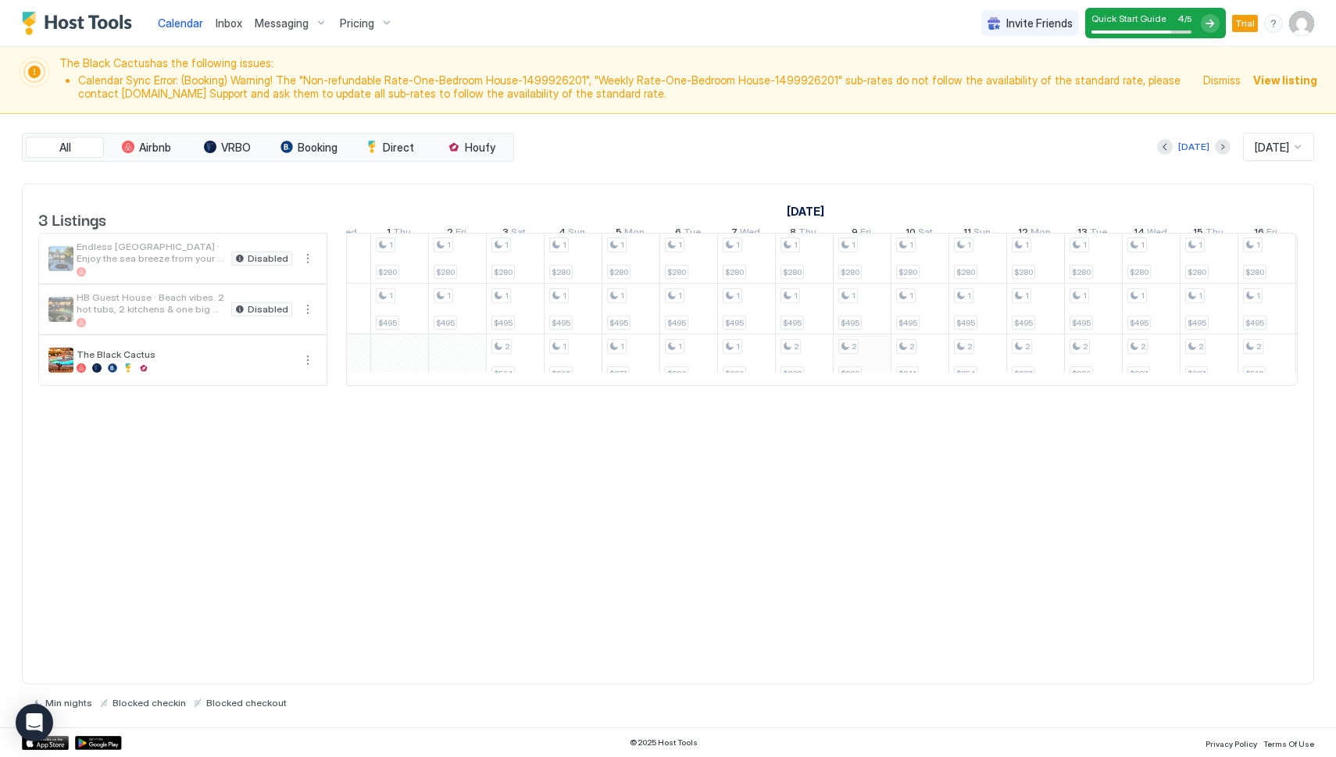
scroll to position [0, 844]
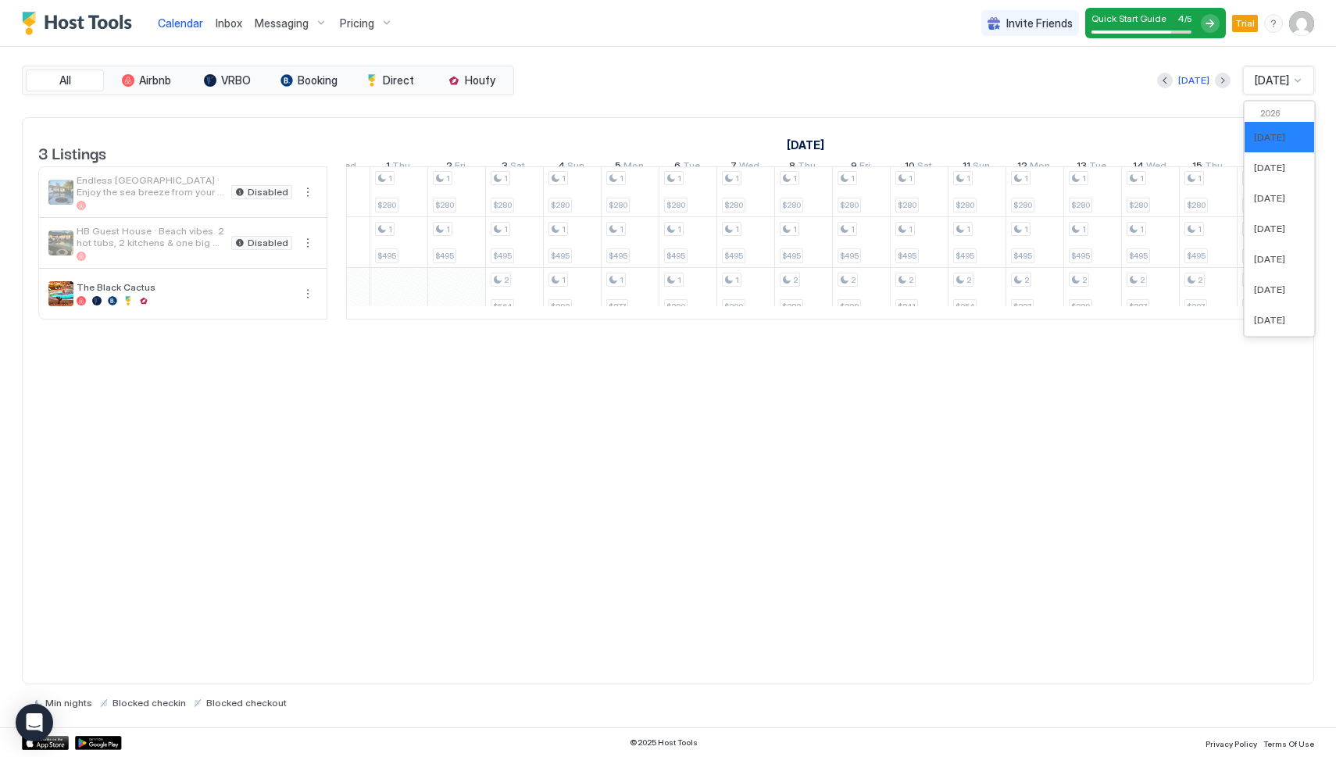
click at [1278, 84] on span "Jan 2026" at bounding box center [1272, 80] width 34 height 14
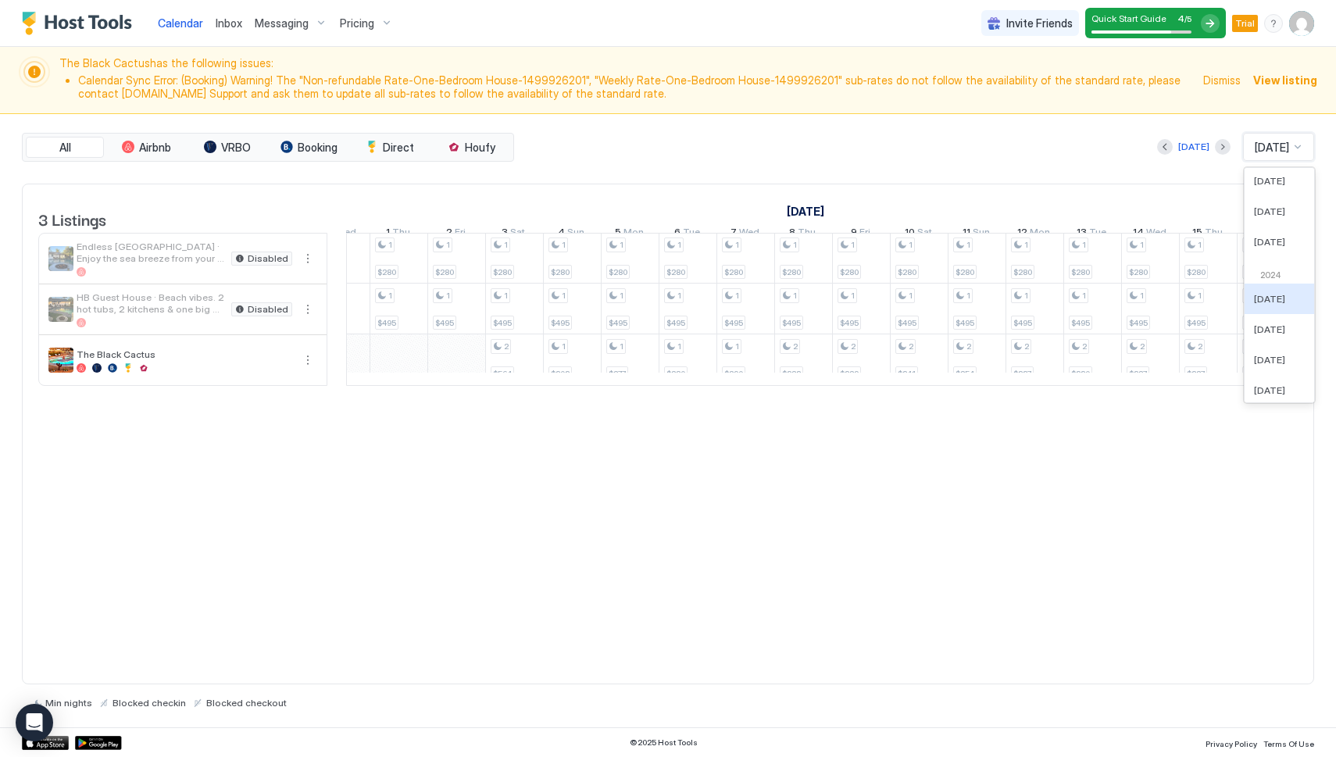
scroll to position [629, 0]
click at [1273, 244] on span "Dec 2025" at bounding box center [1269, 242] width 31 height 12
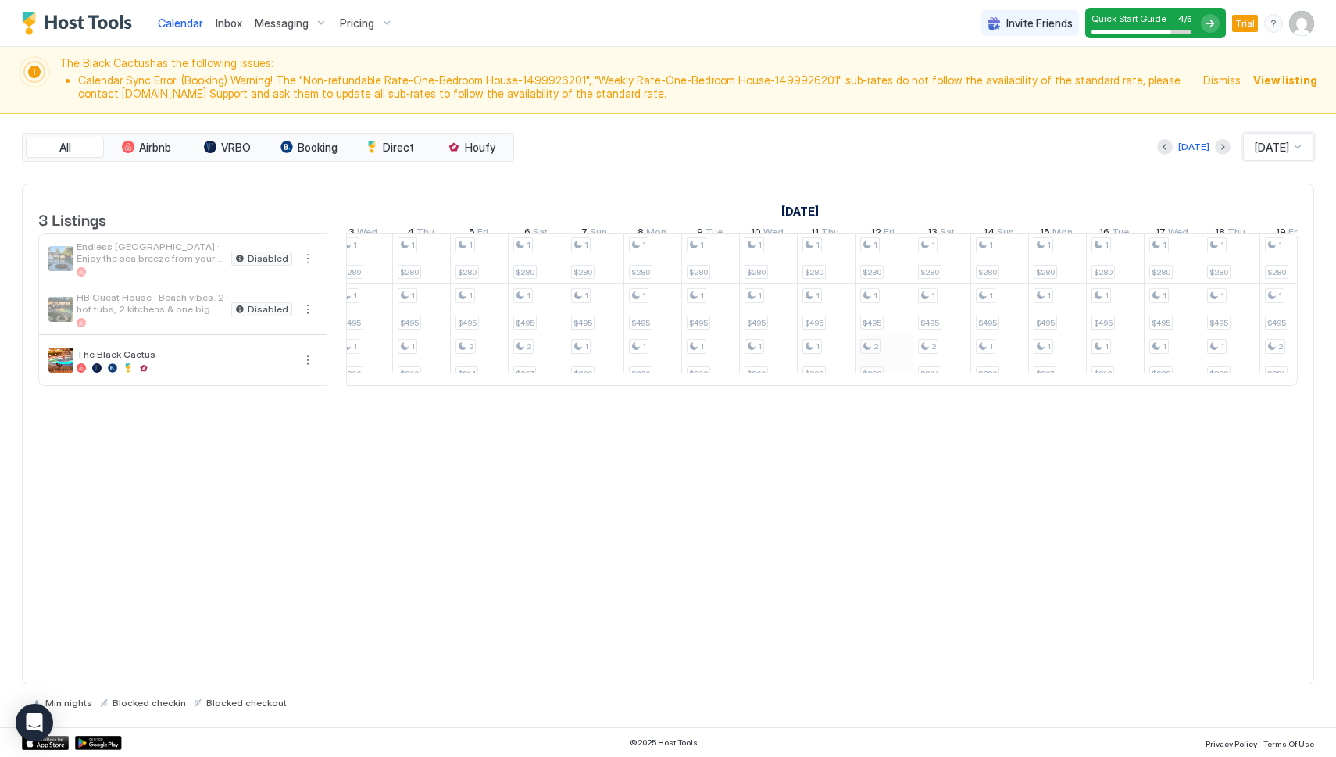
scroll to position [1, 1117]
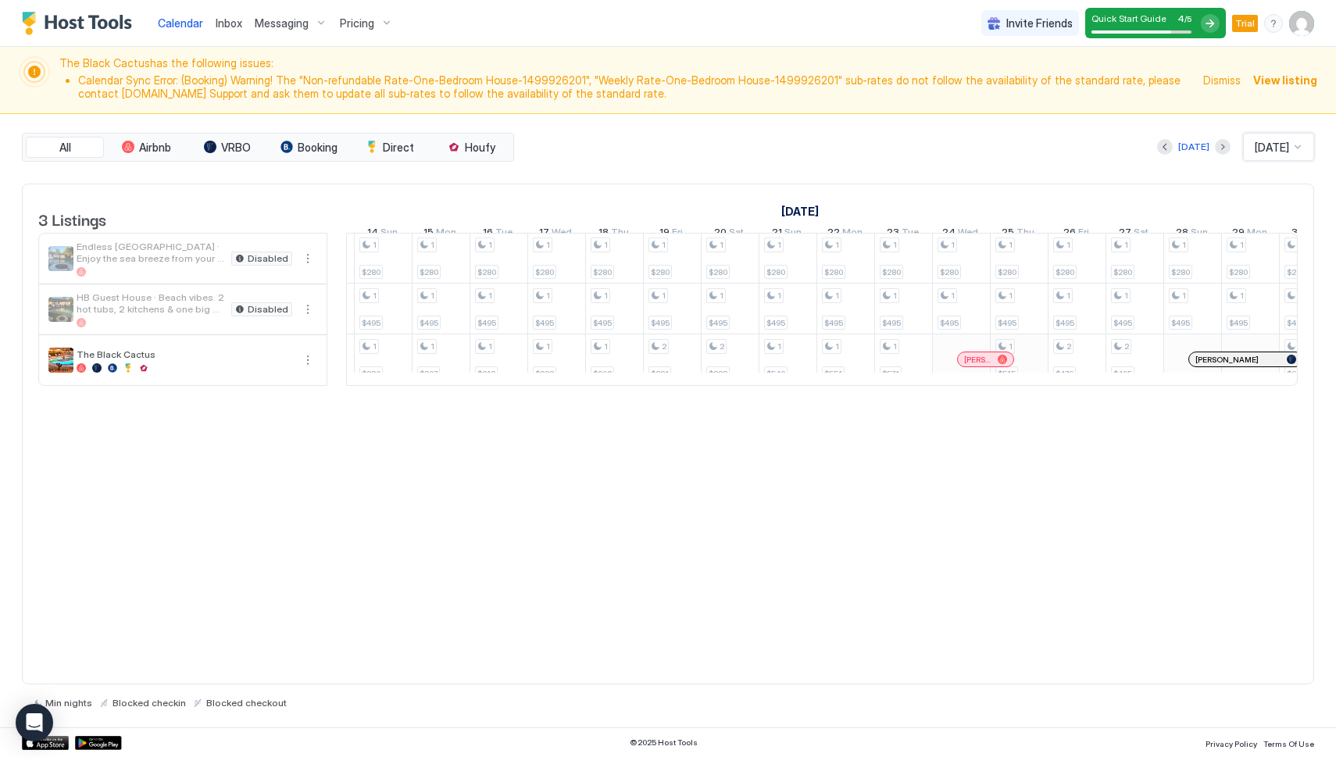
click at [1030, 367] on div "1 $280 1 $495 1 $222 1 $280 1 $495 1 $200 1 $280 1 $495 1 $200 1 $280 1 $495 1 …" at bounding box center [353, 309] width 3237 height 152
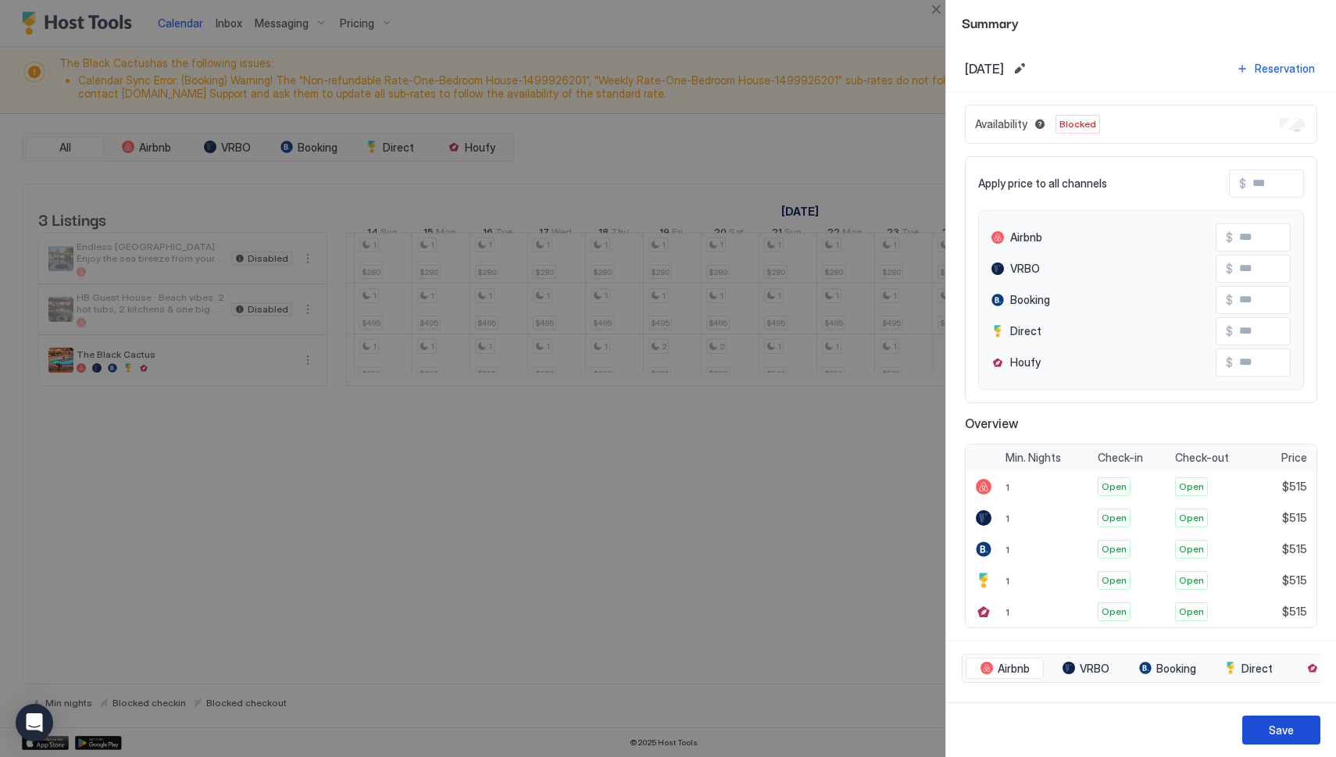
click at [1262, 723] on button "Save" at bounding box center [1281, 730] width 78 height 29
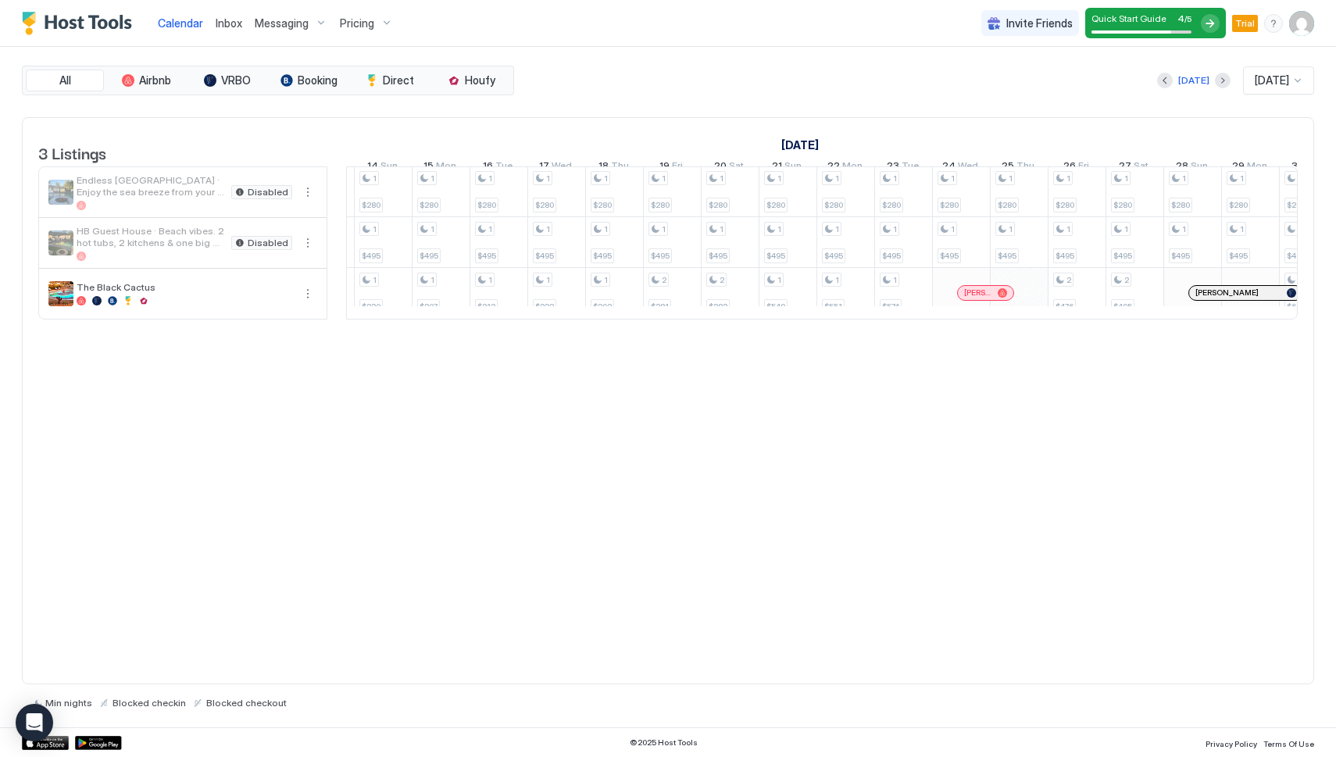
click at [1295, 77] on div at bounding box center [1297, 80] width 12 height 12
click at [1268, 284] on span "Nov 2025" at bounding box center [1269, 280] width 31 height 12
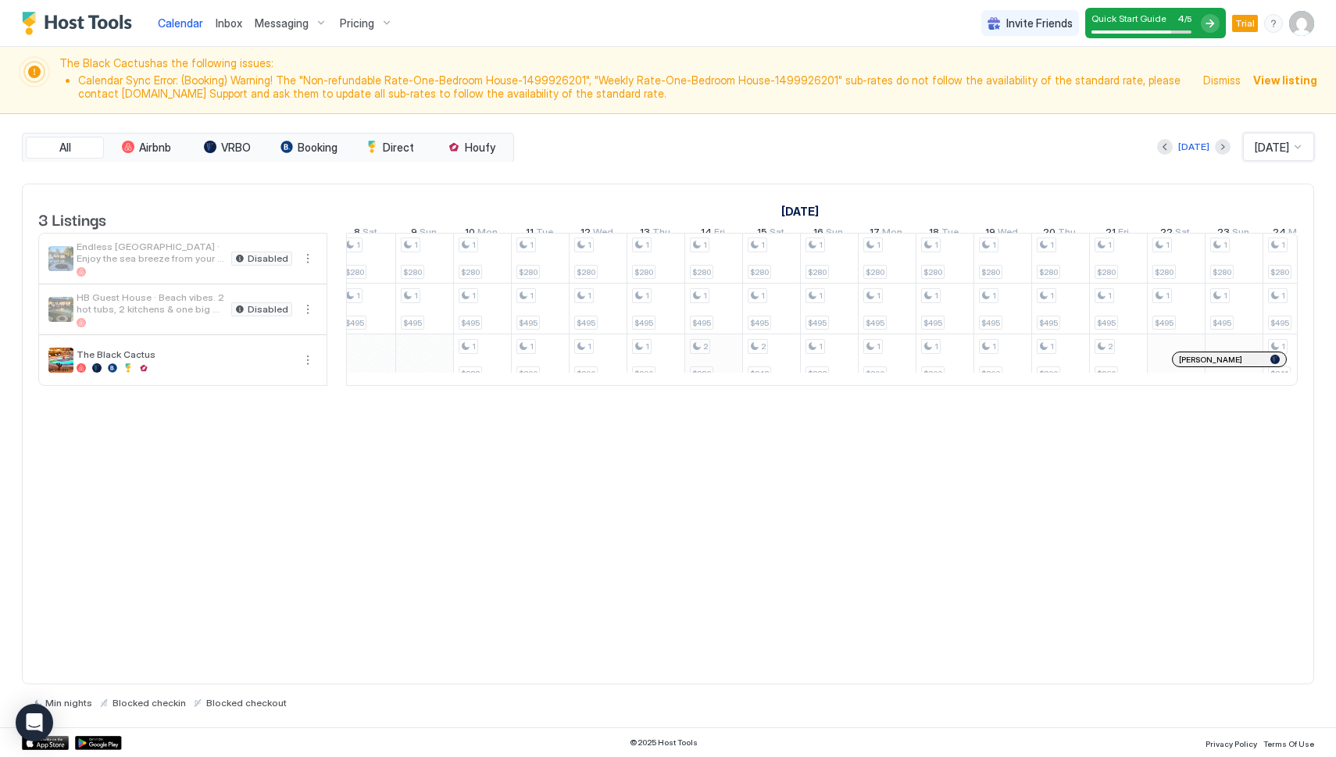
scroll to position [1, 1365]
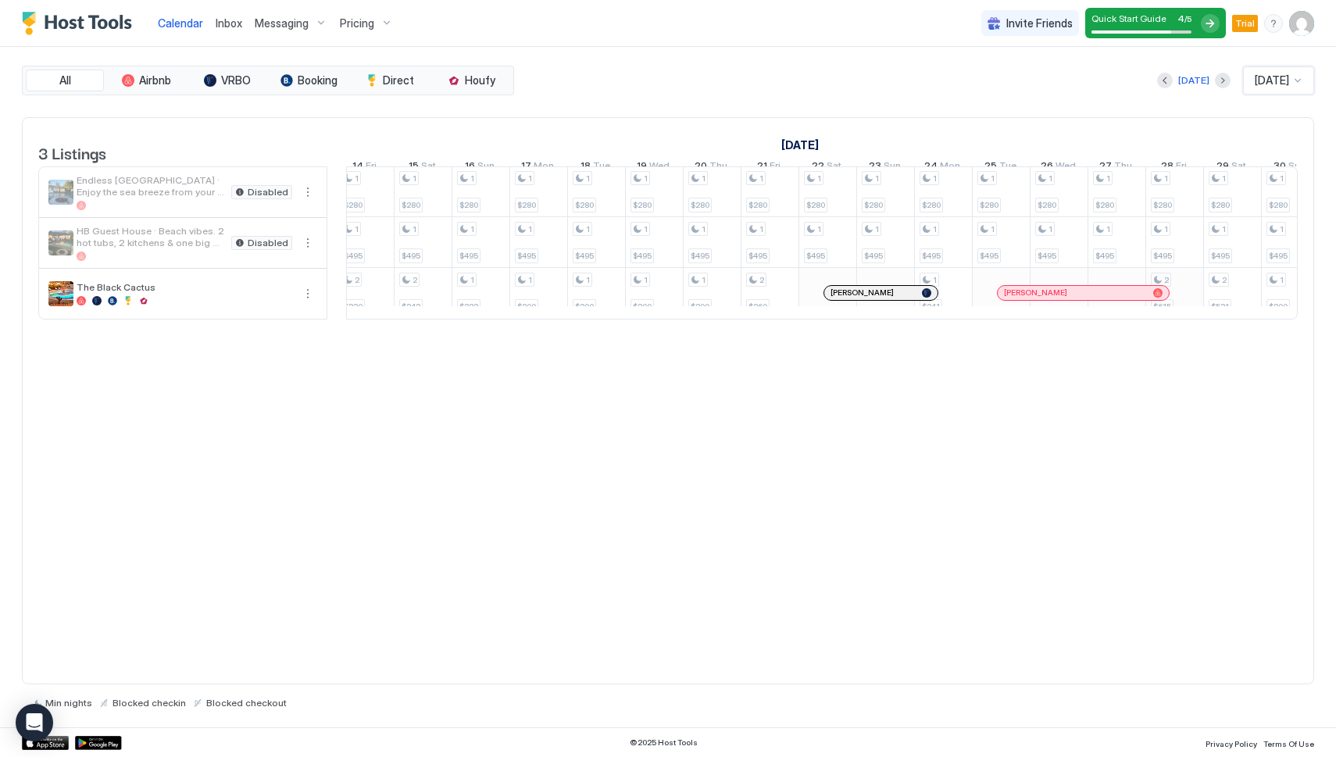
click at [1170, 312] on div "1 $280 1 $495 1 $280 1 $495 2 $282 1 $280 1 $495 1 $200 1 $280 1 $495 1 $200 1 …" at bounding box center [335, 242] width 3237 height 152
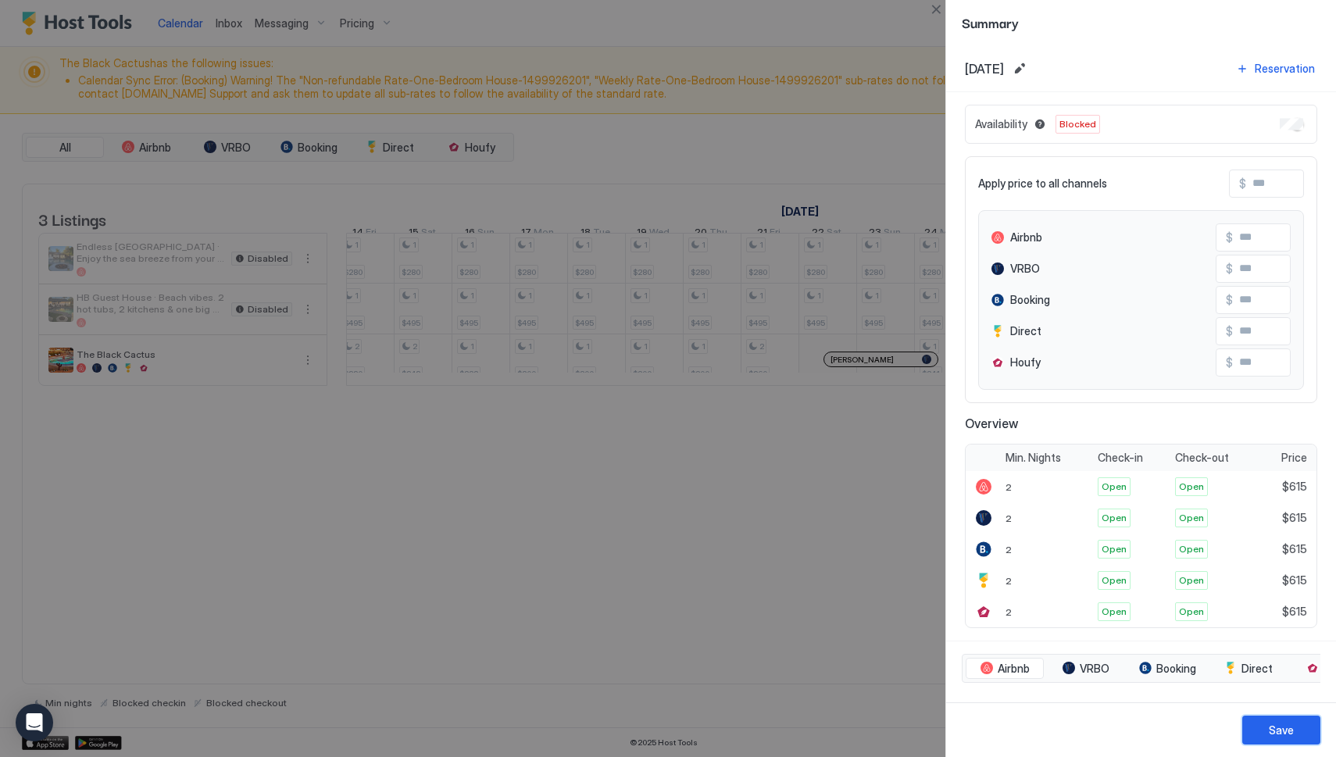
click at [1269, 730] on div "Save" at bounding box center [1281, 730] width 25 height 16
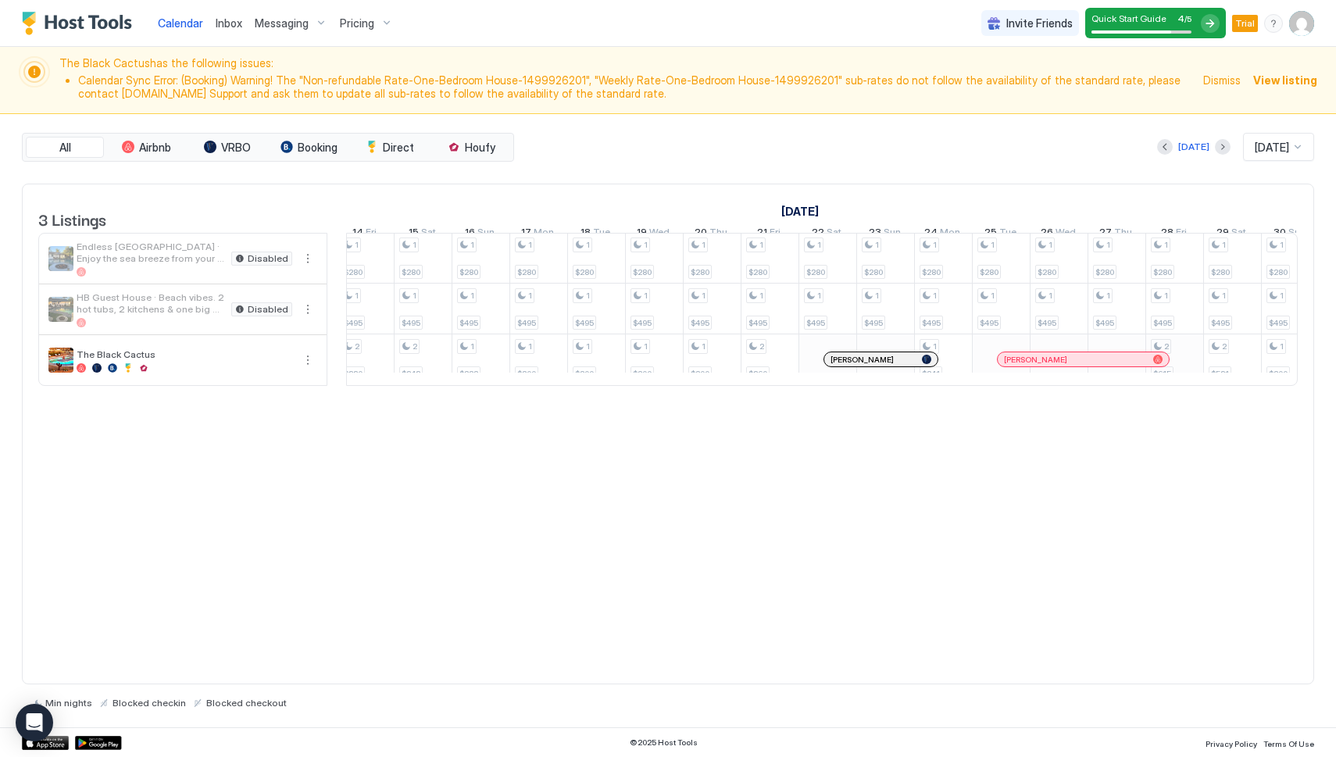
click at [1176, 384] on div "1 $280 1 $495 1 $280 1 $495 2 $282 1 $280 1 $495 1 $200 1 $280 1 $495 1 $200 1 …" at bounding box center [335, 309] width 3237 height 152
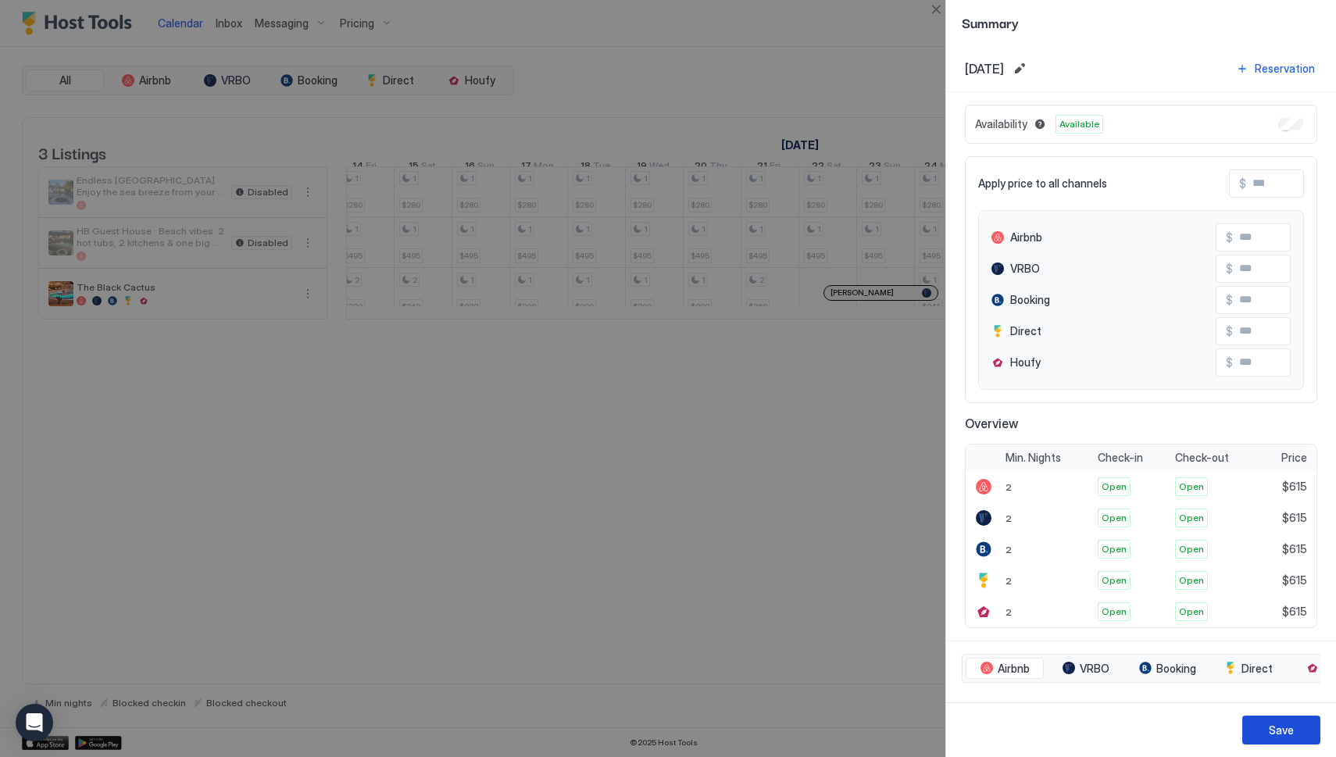
click at [1268, 736] on button "Save" at bounding box center [1281, 730] width 78 height 29
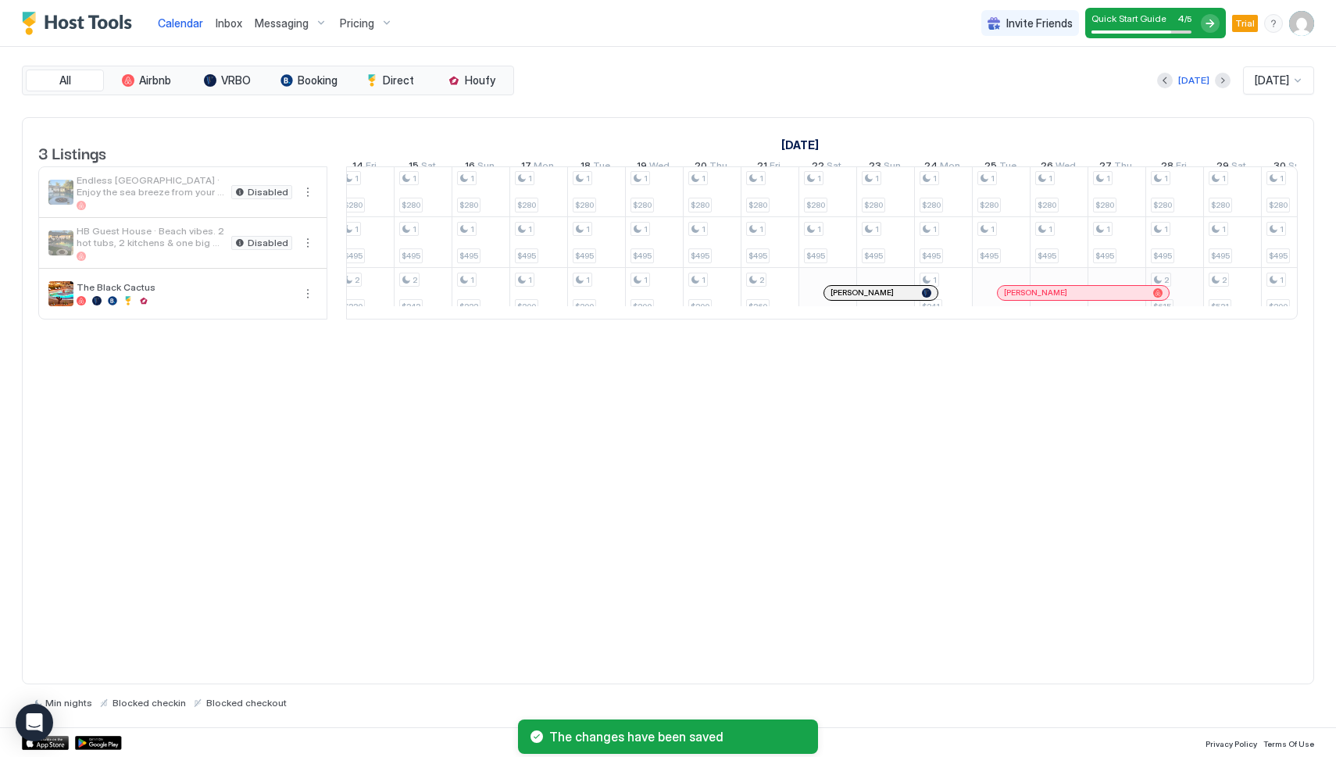
click at [1179, 298] on div "1 $280 1 $495 1 $280 1 $495 2 $282 1 $280 1 $495 1 $200 1 $280 1 $495 1 $200 1 …" at bounding box center [335, 242] width 3237 height 152
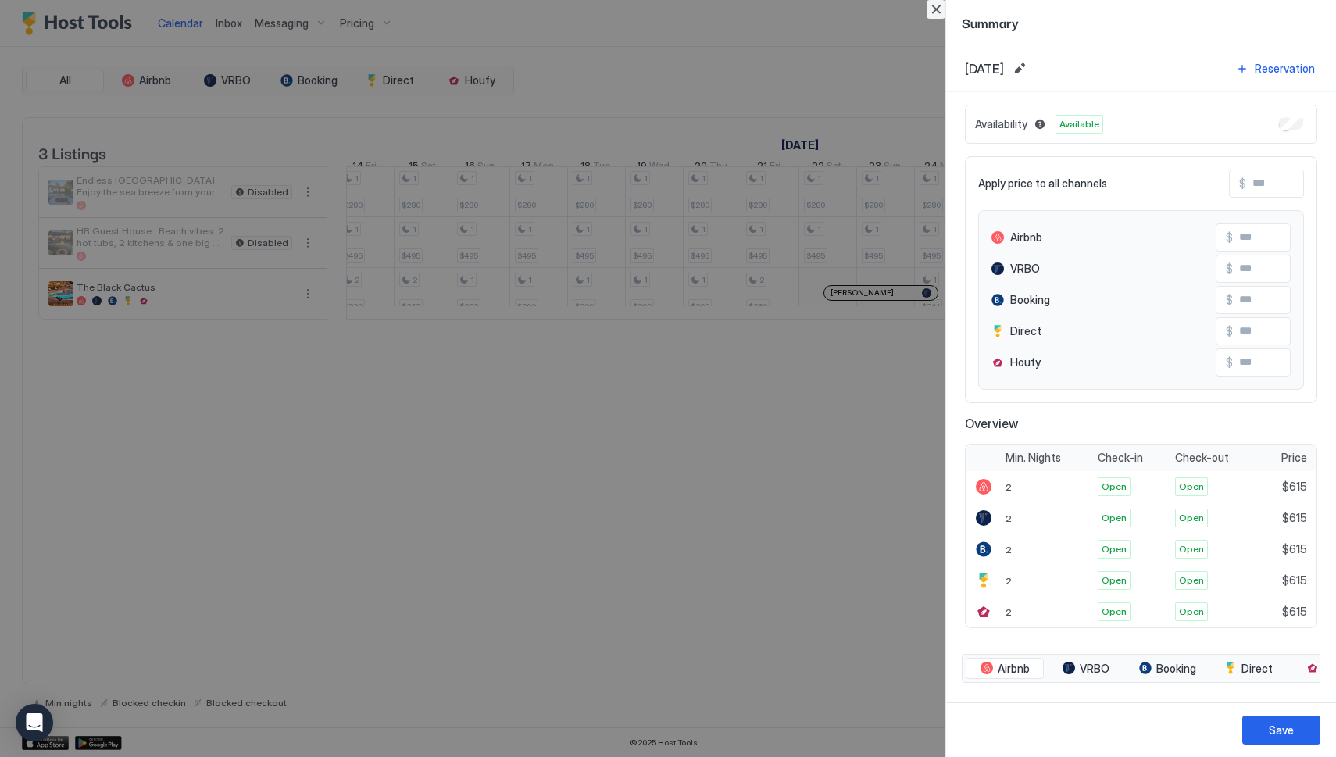
click at [932, 9] on button "Close" at bounding box center [935, 9] width 19 height 19
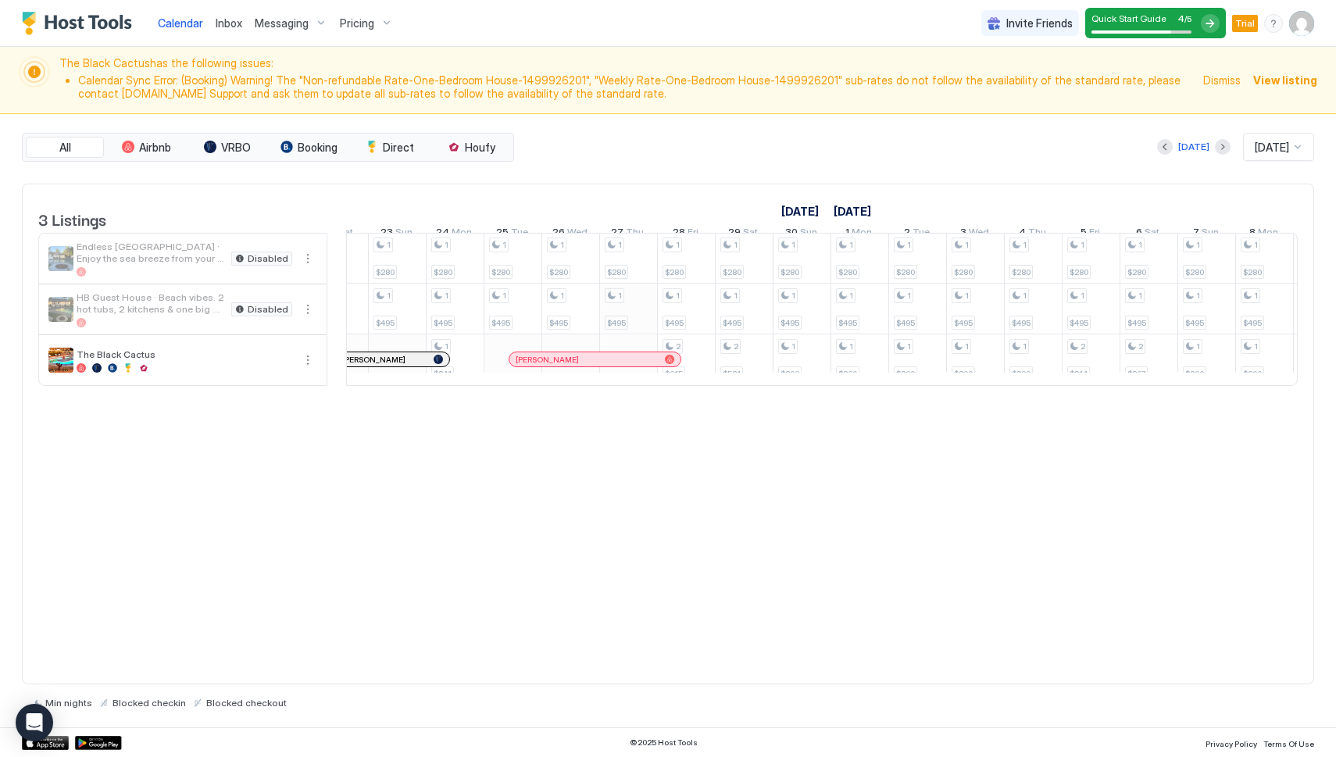
scroll to position [1, 944]
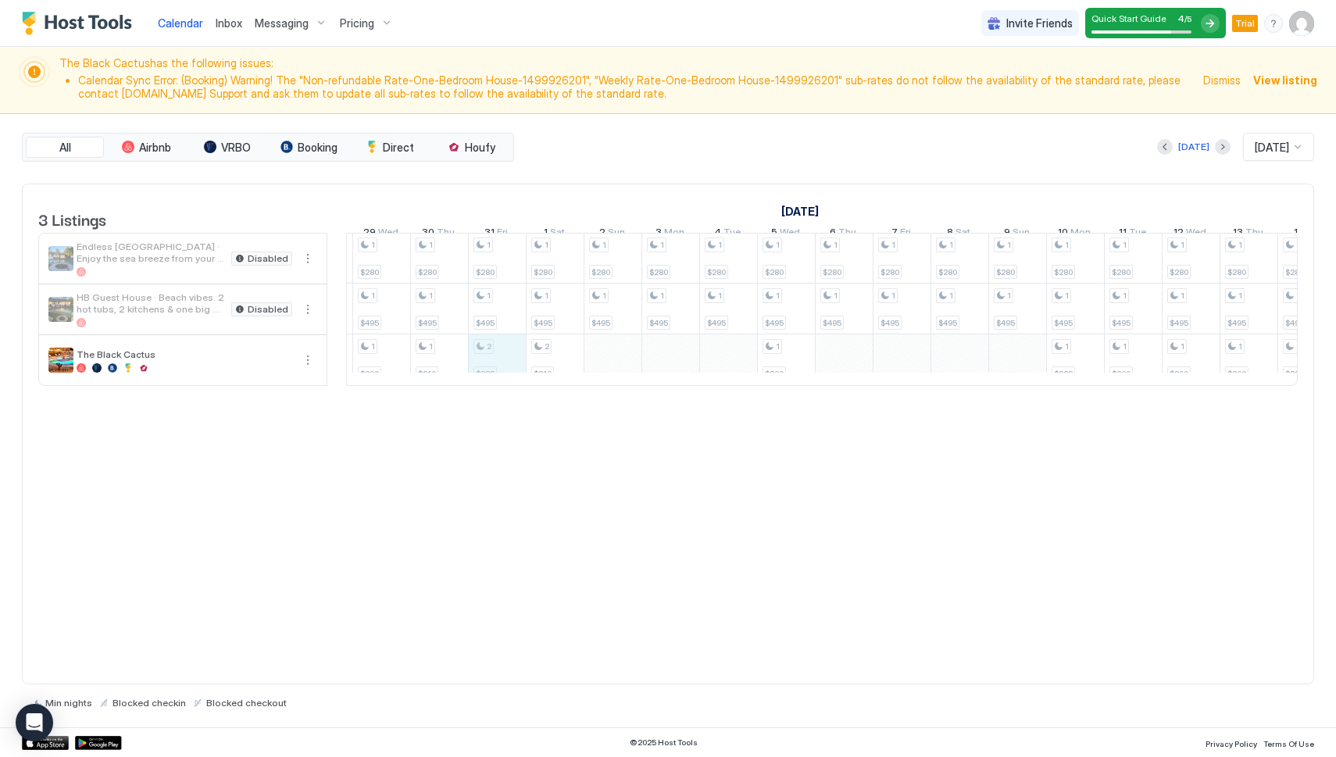
click at [512, 370] on div "1 $280 1 $495 1 $280 1 $495 2 $282 1 $280 1 $495 1 $200 1 $280 1 $495 1 $200 1 …" at bounding box center [1277, 309] width 3237 height 152
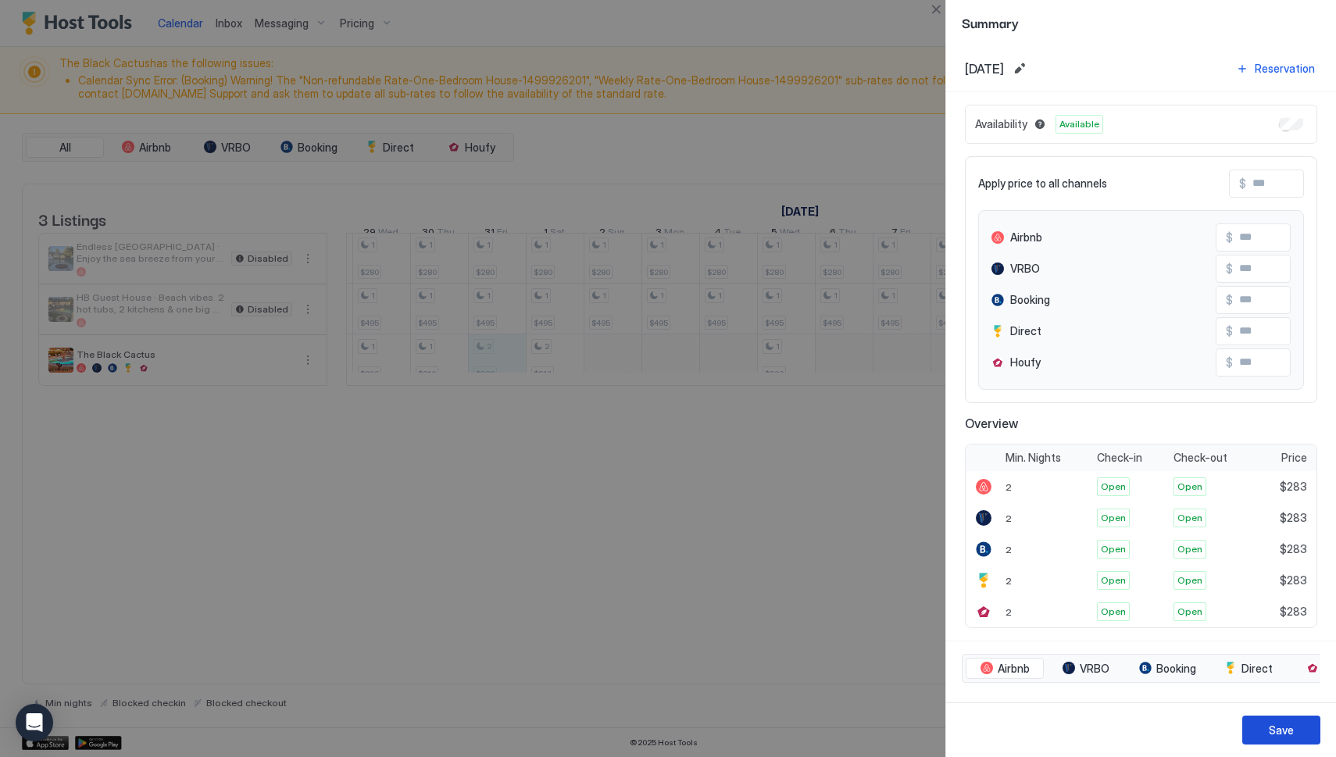
click at [1299, 726] on button "Save" at bounding box center [1281, 730] width 78 height 29
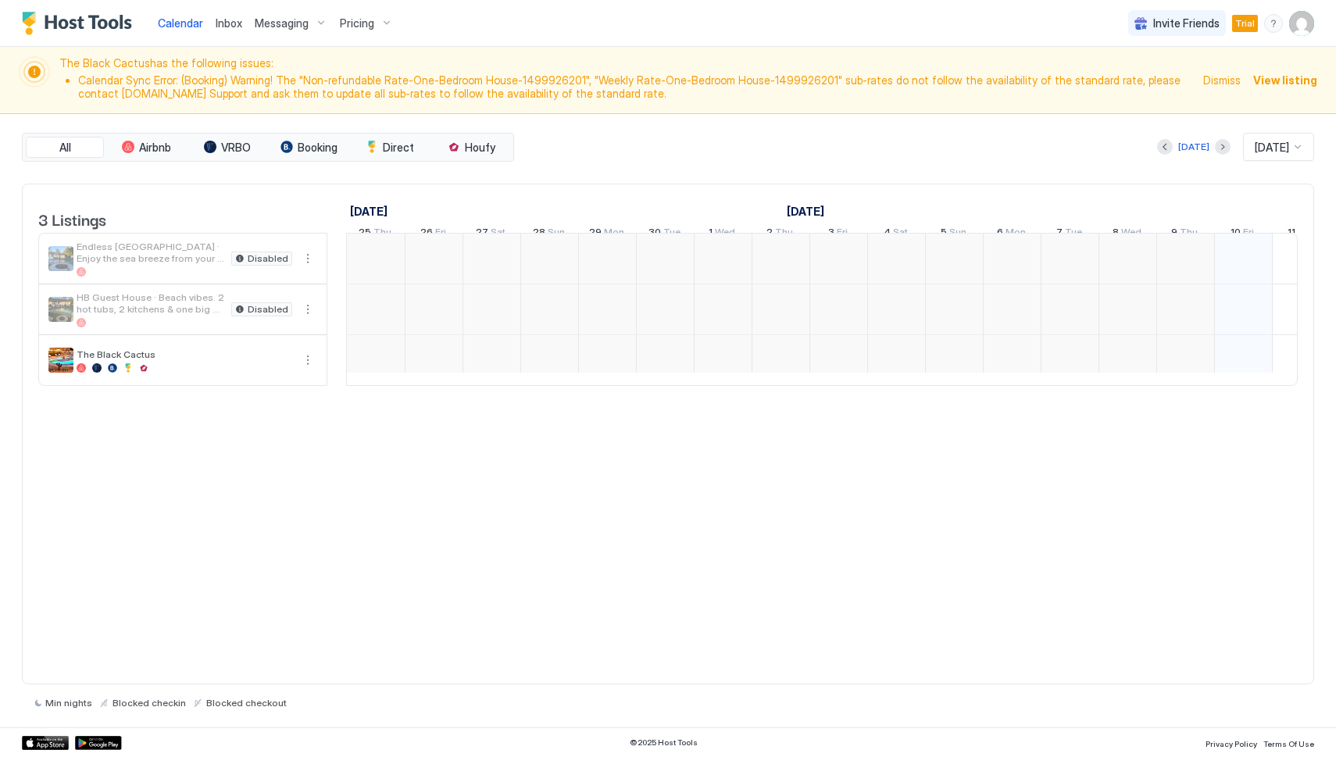
scroll to position [0, 868]
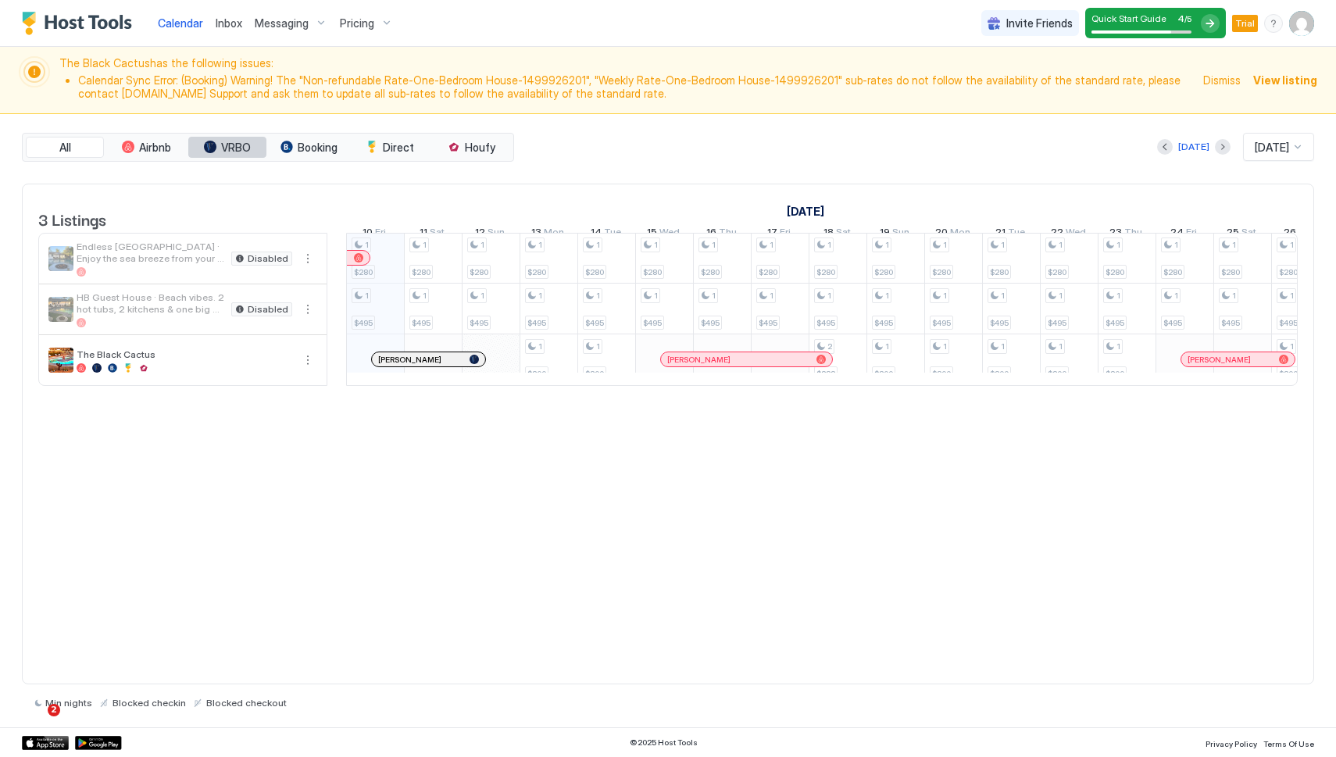
click at [248, 152] on span "VRBO" at bounding box center [236, 148] width 30 height 14
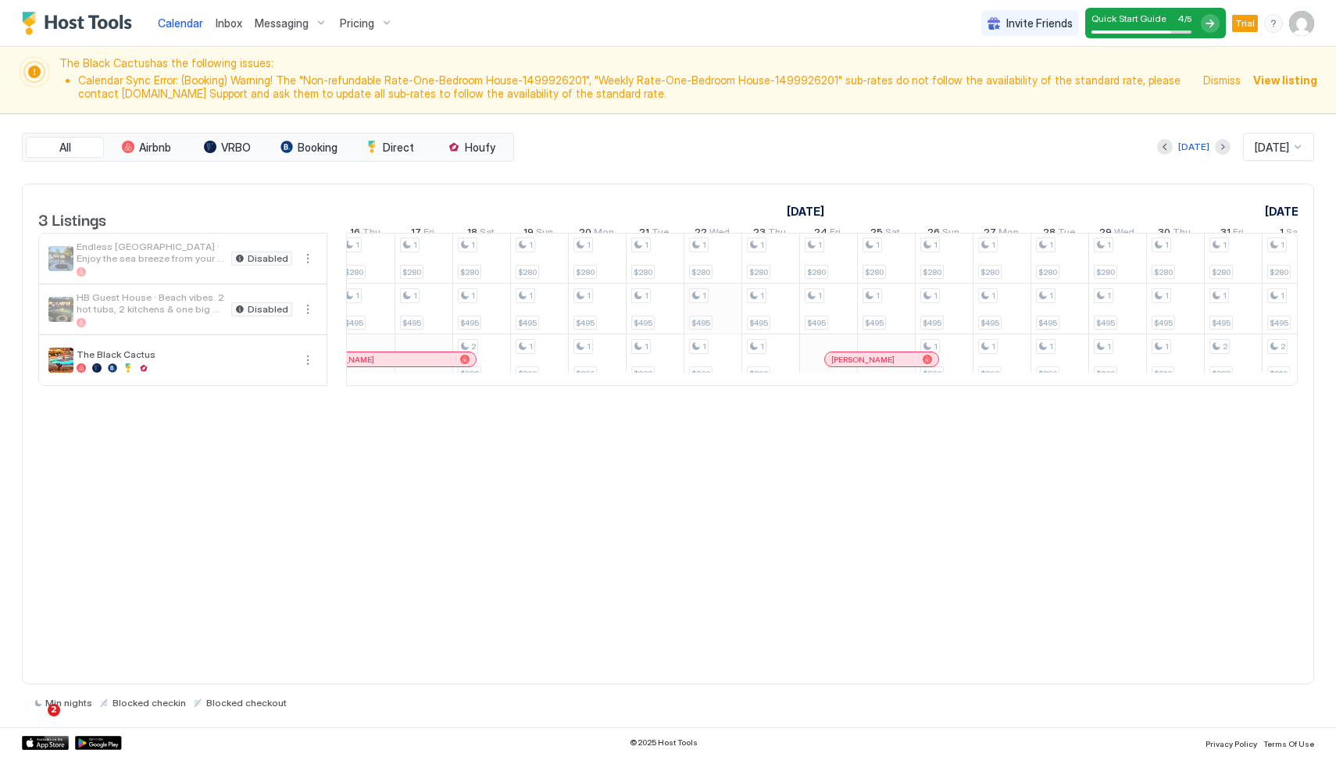
scroll to position [1, 1302]
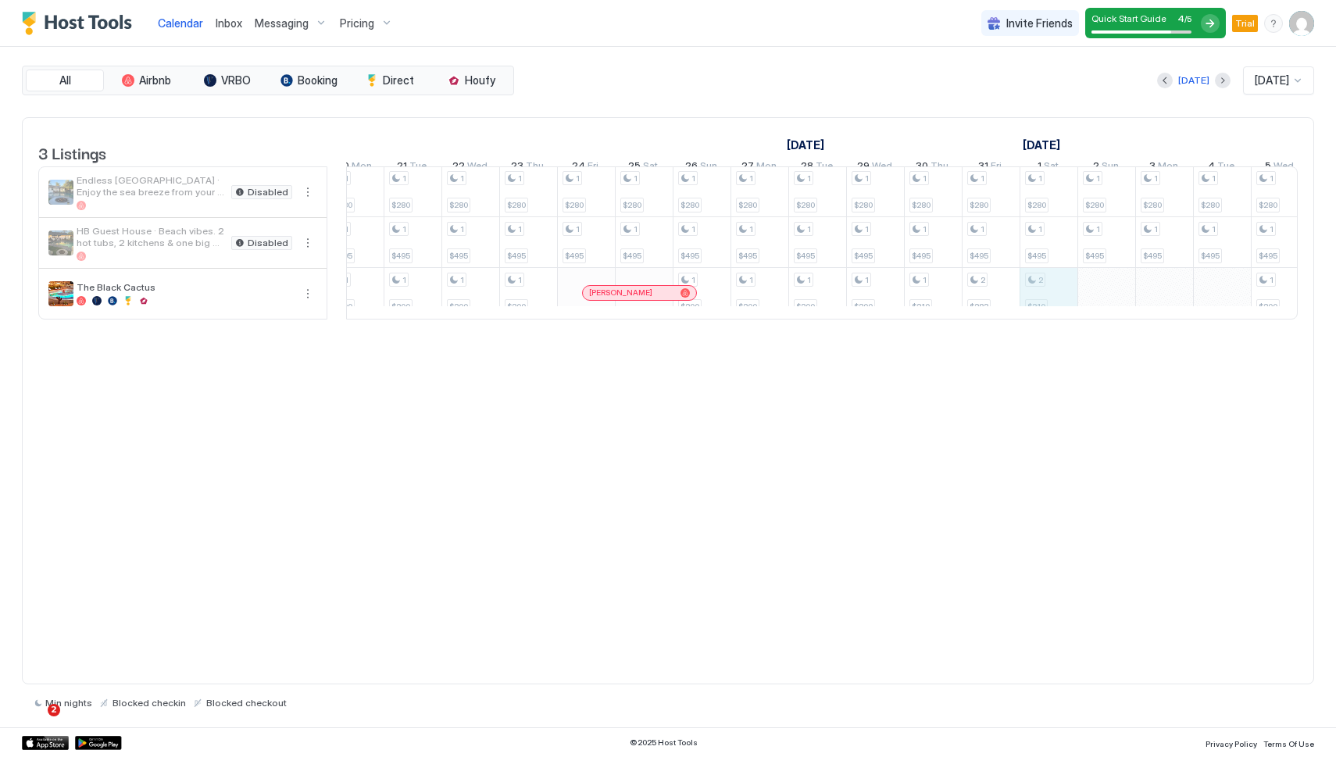
click at [1031, 310] on div "1 $280 1 $495 1 $280 1 $495 1 $280 1 $495 1 $280 1 $495 1 $200 1 $280 1 $495 1 …" at bounding box center [499, 242] width 3237 height 152
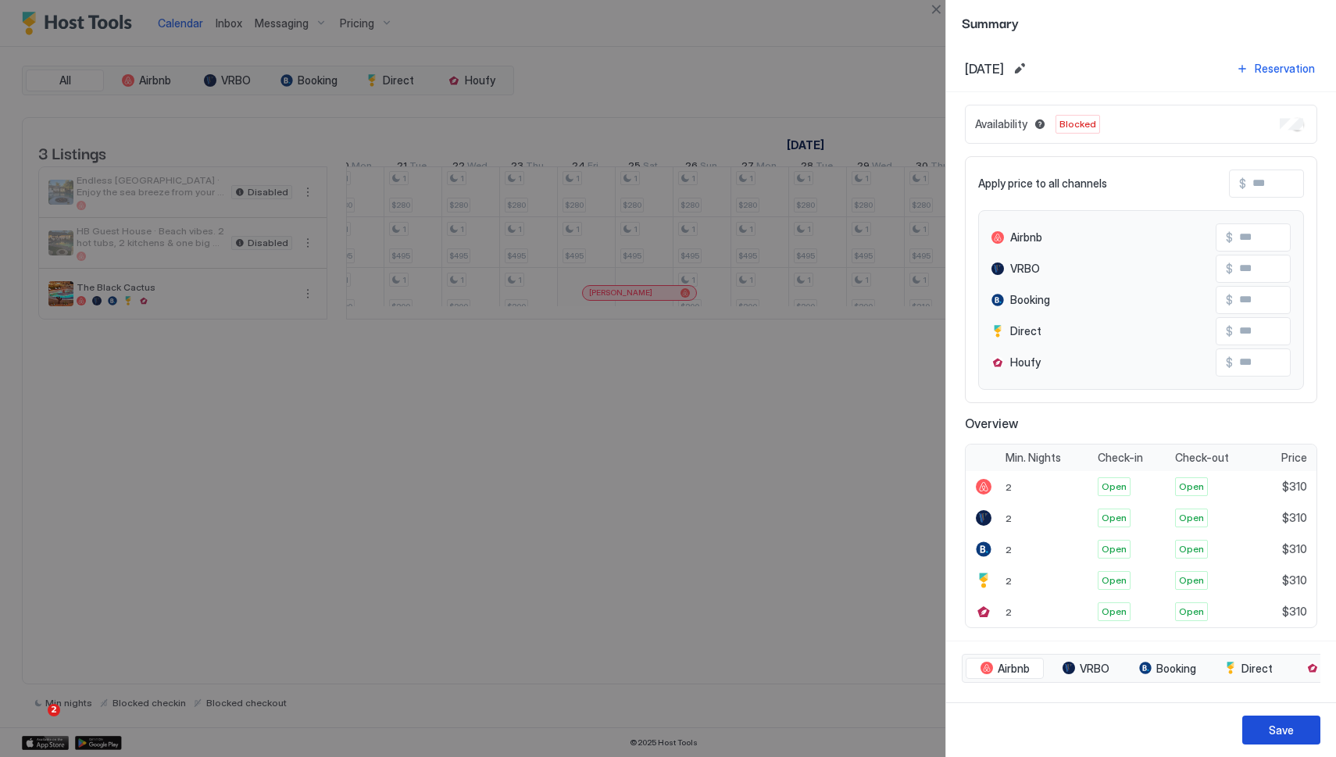
click at [1259, 734] on button "Save" at bounding box center [1281, 730] width 78 height 29
